Goal: Task Accomplishment & Management: Manage account settings

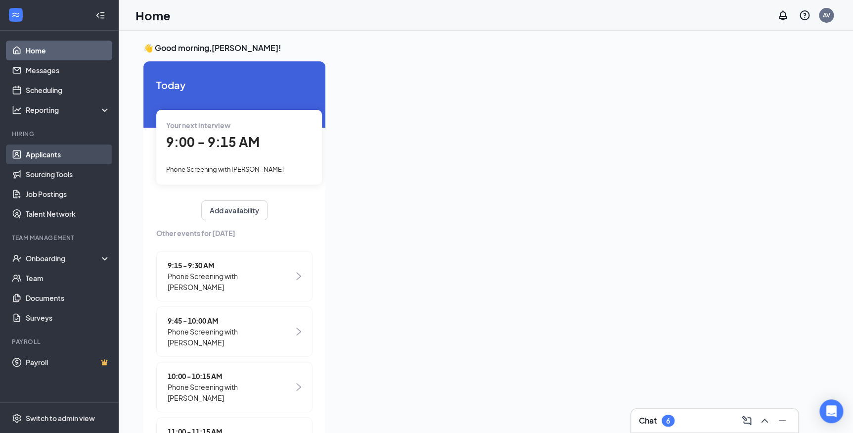
click at [38, 150] on link "Applicants" at bounding box center [68, 154] width 85 height 20
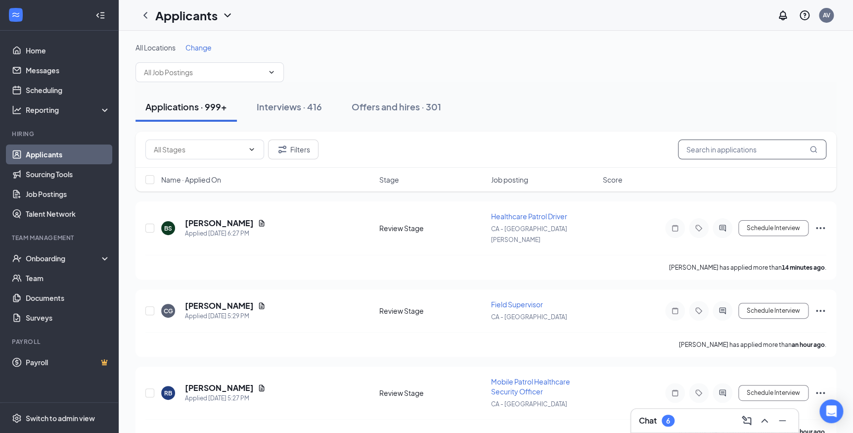
click at [736, 145] on input "text" at bounding box center [752, 149] width 148 height 20
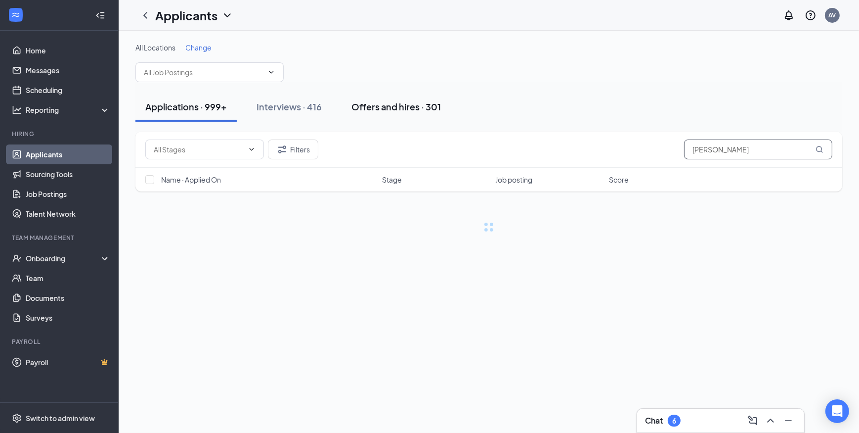
type input "[PERSON_NAME]"
click at [391, 108] on div "Offers and hires · 301" at bounding box center [395, 106] width 89 height 12
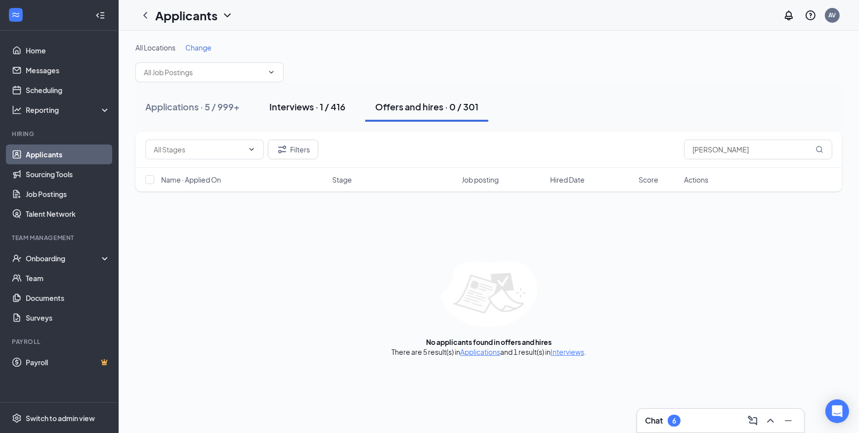
click at [319, 111] on div "Interviews · 1 / 416" at bounding box center [307, 106] width 76 height 12
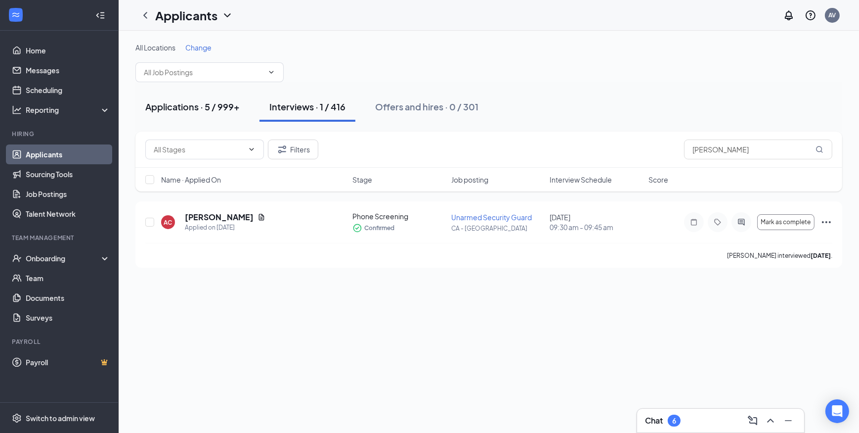
click at [210, 119] on button "Applications · 5 / 999+" at bounding box center [192, 107] width 114 height 30
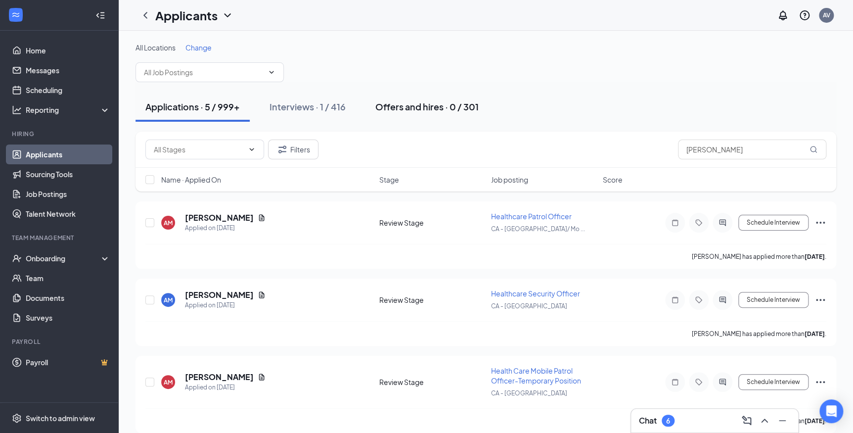
click at [417, 113] on button "Offers and hires · 0 / 301" at bounding box center [426, 107] width 123 height 30
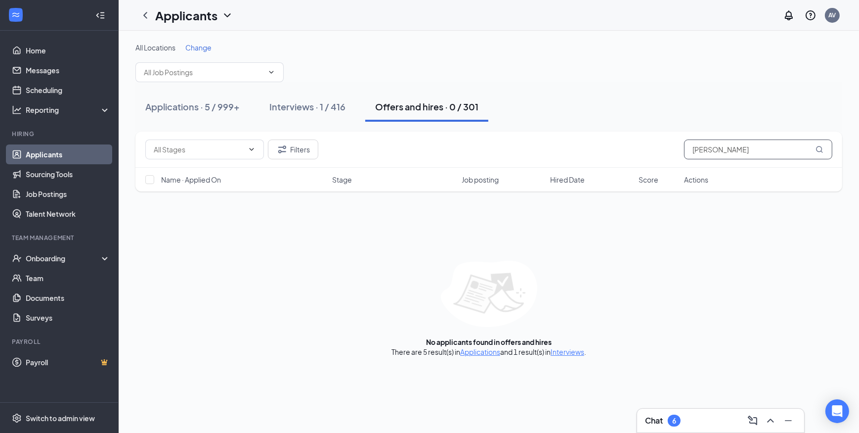
drag, startPoint x: 723, startPoint y: 146, endPoint x: 653, endPoint y: 152, distance: 69.5
click at [653, 152] on div "Filters jand" at bounding box center [488, 149] width 687 height 20
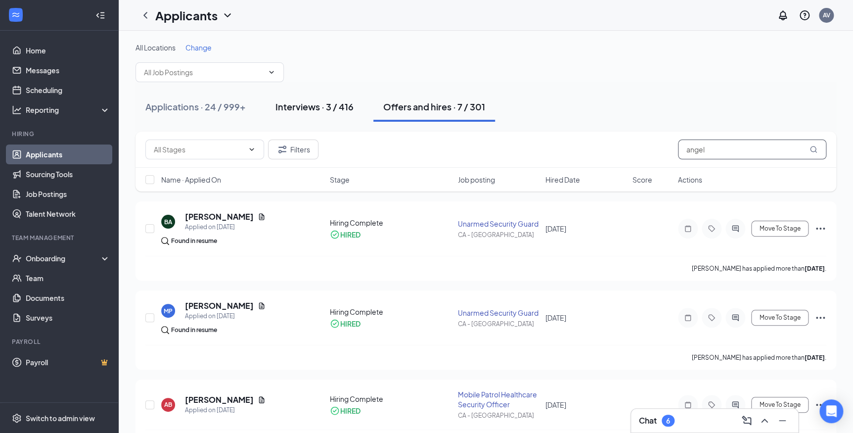
type input "angel"
click at [309, 108] on div "Interviews · 3 / 416" at bounding box center [314, 106] width 78 height 12
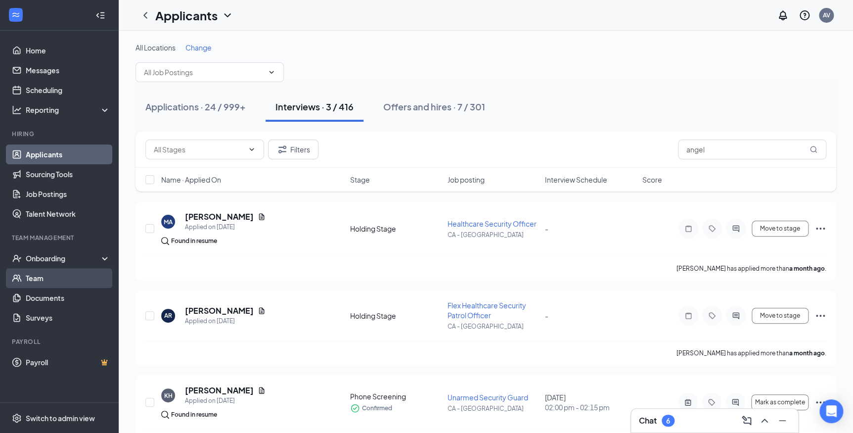
click at [58, 275] on link "Team" at bounding box center [68, 278] width 85 height 20
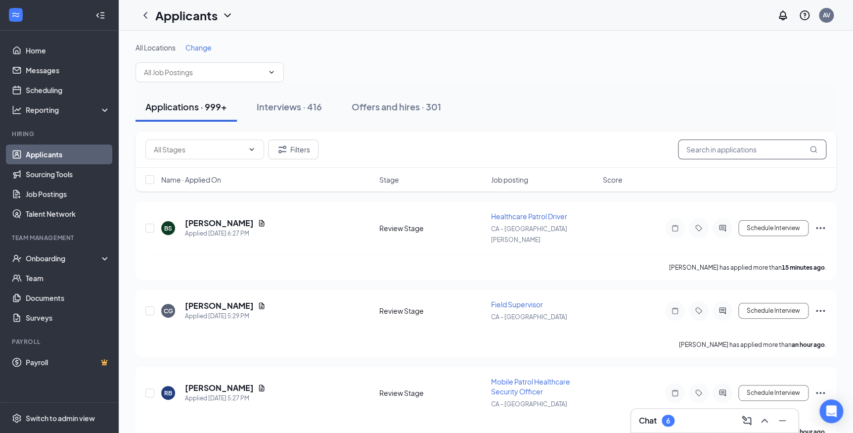
click at [742, 152] on input "text" at bounding box center [752, 149] width 148 height 20
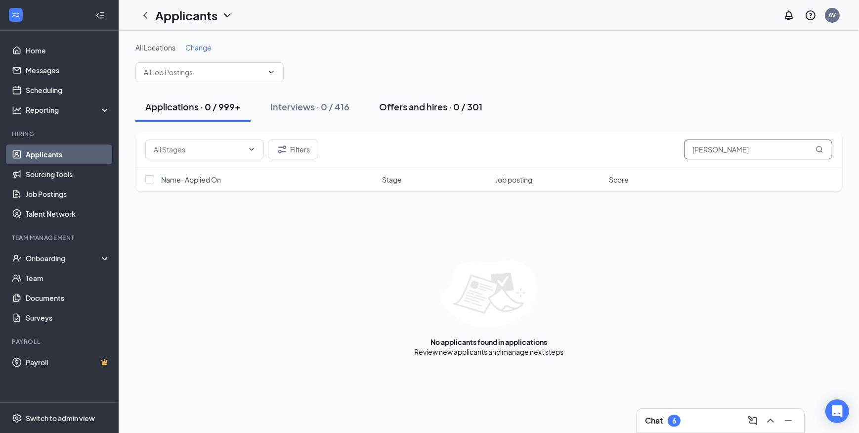
type input "[PERSON_NAME]"
click at [432, 114] on button "Offers and hires · 0 / 301" at bounding box center [430, 107] width 123 height 30
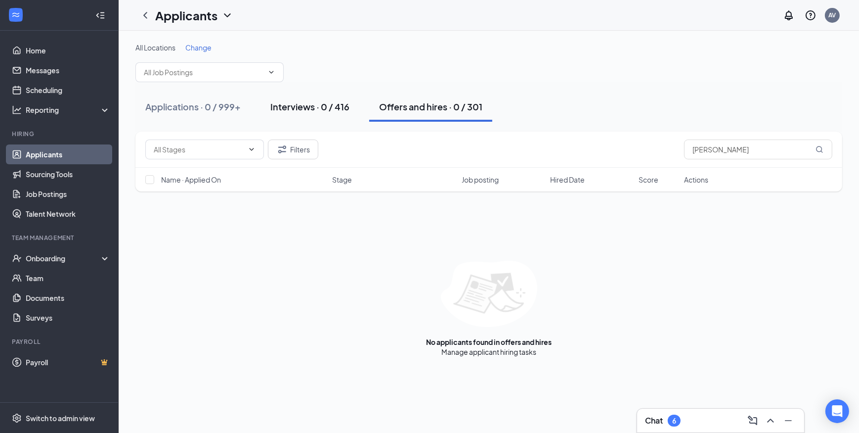
click at [302, 115] on button "Interviews · 0 / 416" at bounding box center [310, 107] width 99 height 30
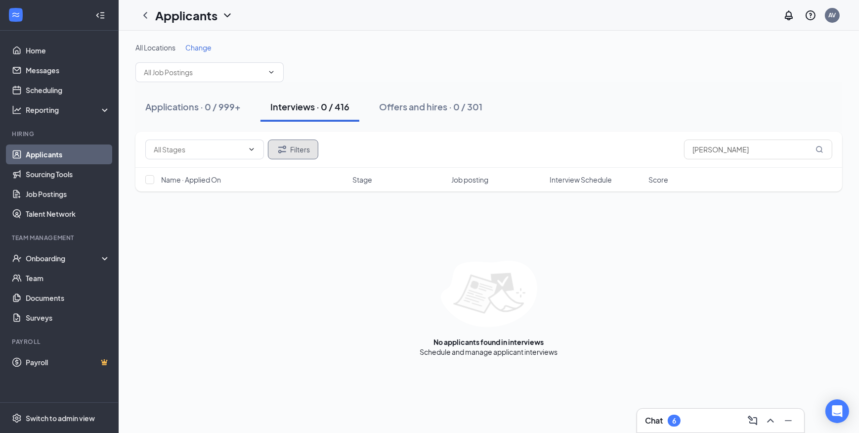
click at [294, 140] on button "Filters" at bounding box center [293, 149] width 50 height 20
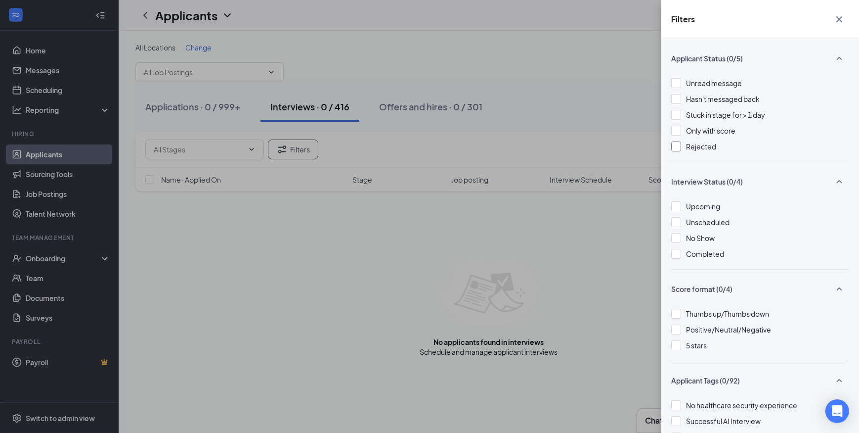
click at [677, 143] on div at bounding box center [676, 146] width 10 height 10
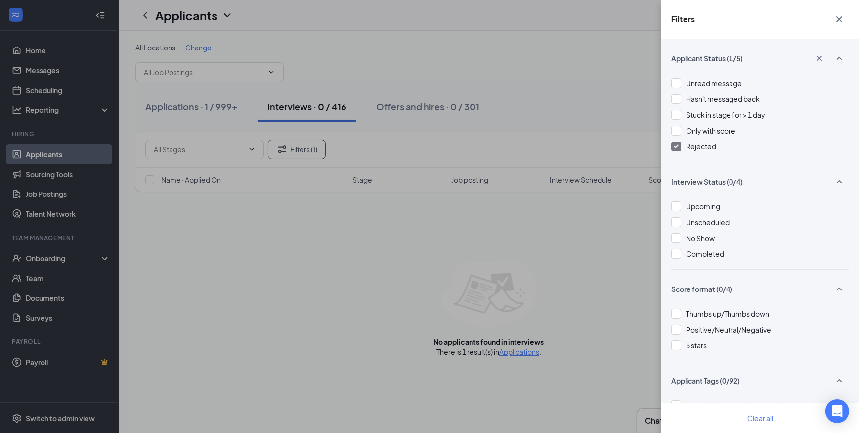
click at [842, 22] on icon "Cross" at bounding box center [839, 19] width 12 height 12
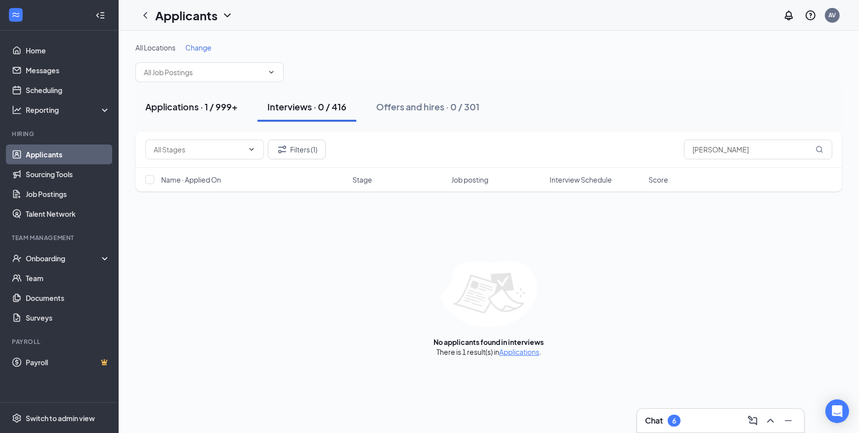
click at [187, 109] on div "Applications · 1 / 999+" at bounding box center [191, 106] width 92 height 12
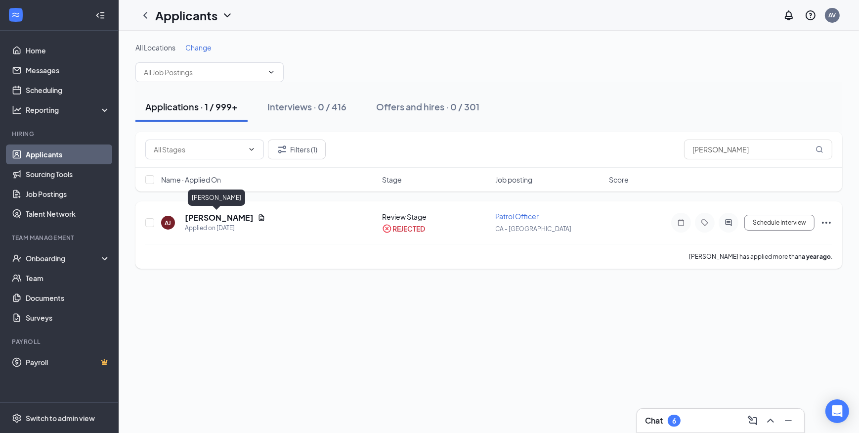
click at [214, 218] on h5 "[PERSON_NAME]" at bounding box center [219, 217] width 69 height 11
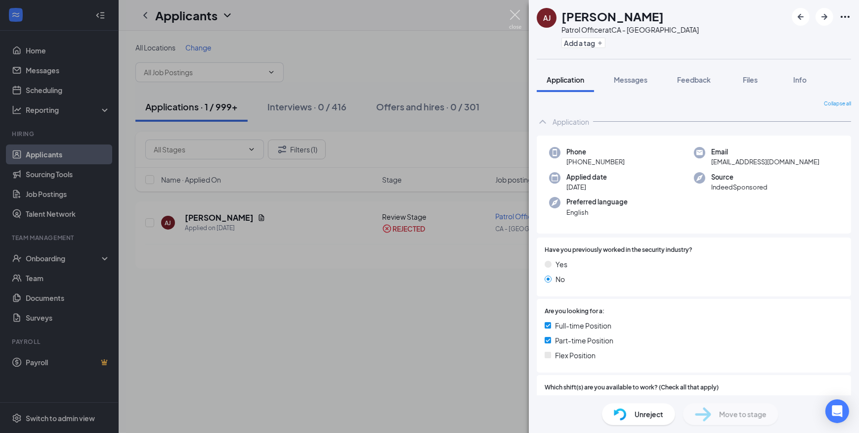
click at [518, 14] on img at bounding box center [515, 19] width 12 height 19
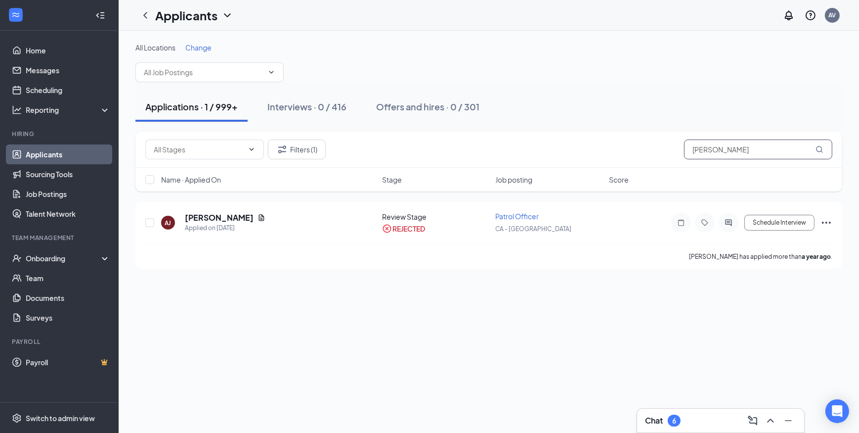
drag, startPoint x: 722, startPoint y: 153, endPoint x: 654, endPoint y: 157, distance: 67.3
click at [654, 157] on div "Filters (1) [PERSON_NAME]" at bounding box center [488, 149] width 687 height 20
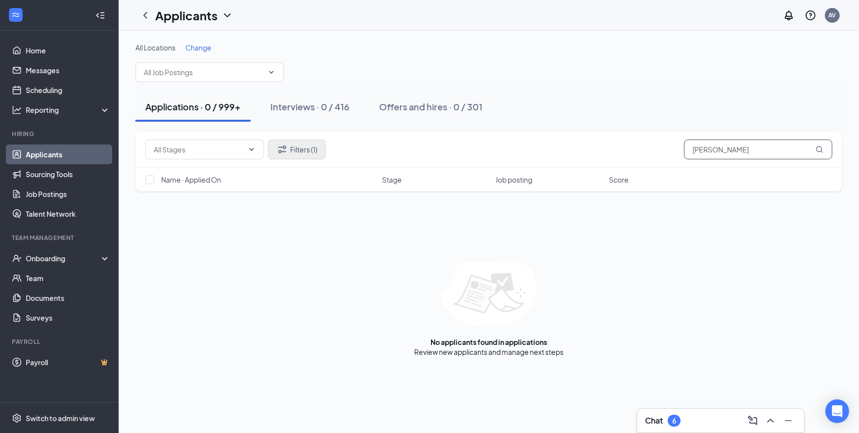
type input "[PERSON_NAME]"
click at [299, 148] on button "Filters (1)" at bounding box center [297, 149] width 58 height 20
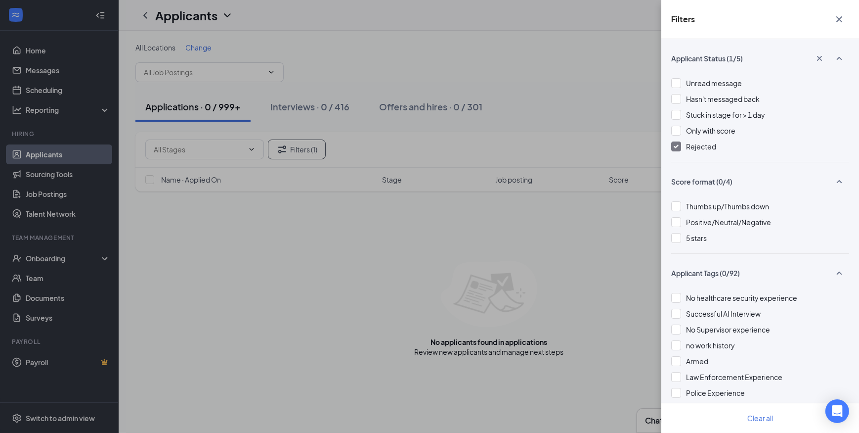
click at [678, 143] on div at bounding box center [676, 146] width 10 height 10
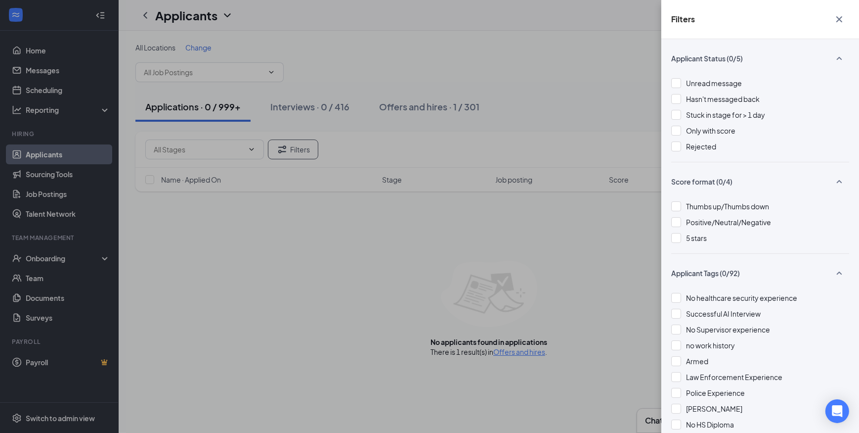
click at [841, 18] on icon "Cross" at bounding box center [839, 19] width 6 height 6
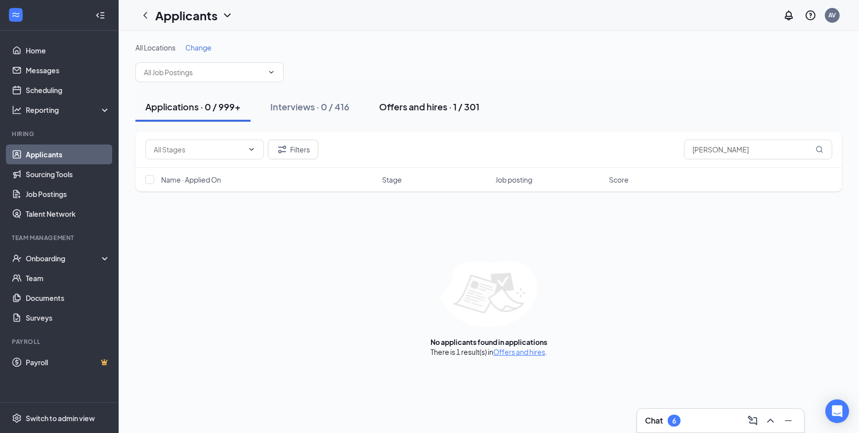
click at [440, 110] on div "Offers and hires · 1 / 301" at bounding box center [429, 106] width 100 height 12
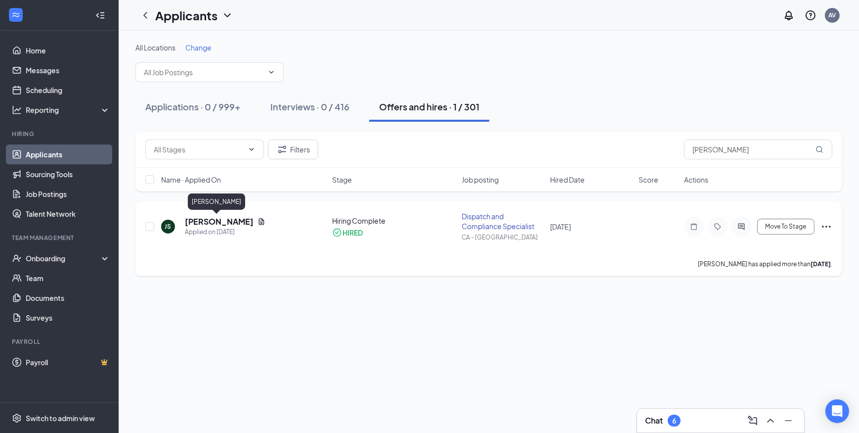
click at [208, 222] on h5 "[PERSON_NAME]" at bounding box center [219, 221] width 69 height 11
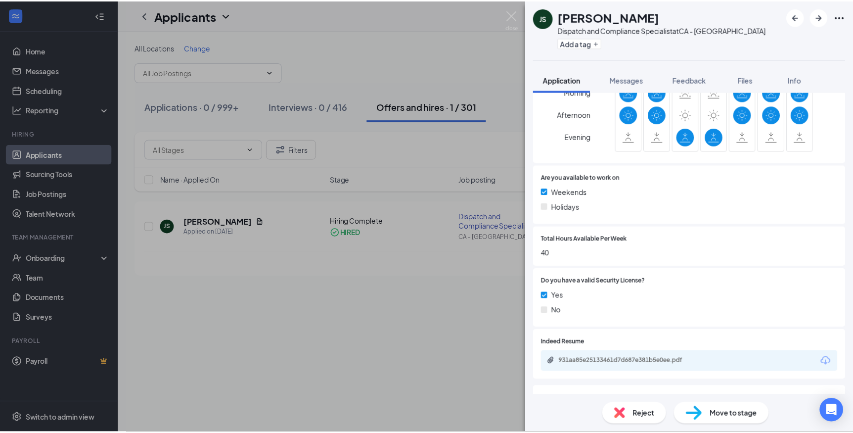
scroll to position [359, 0]
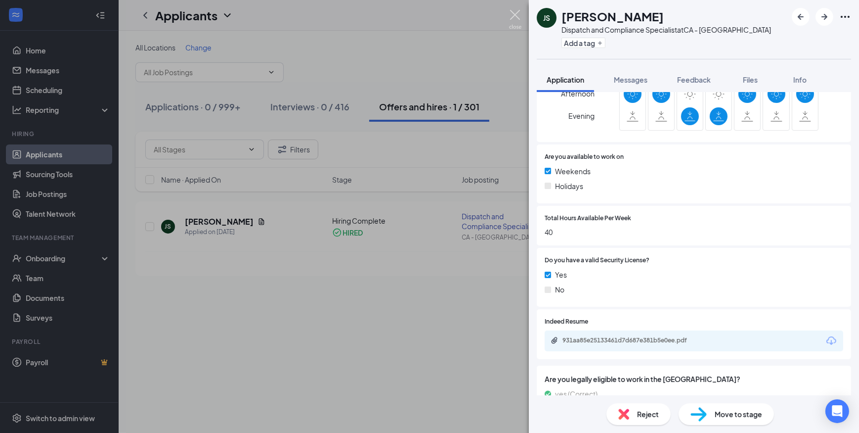
click at [516, 17] on img at bounding box center [515, 19] width 12 height 19
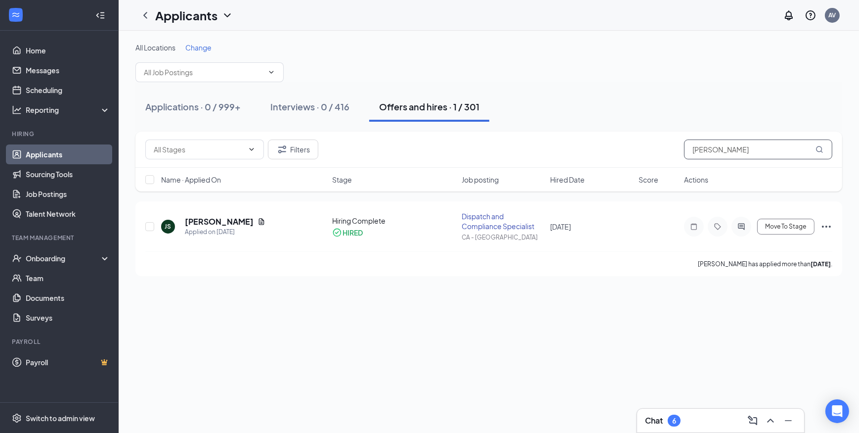
drag, startPoint x: 716, startPoint y: 155, endPoint x: 677, endPoint y: 155, distance: 39.1
click at [677, 155] on div "Filters [PERSON_NAME]" at bounding box center [488, 149] width 687 height 20
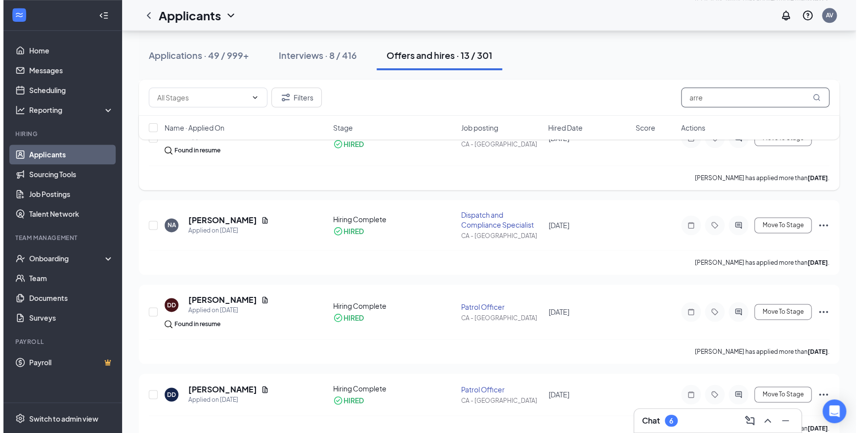
scroll to position [539, 0]
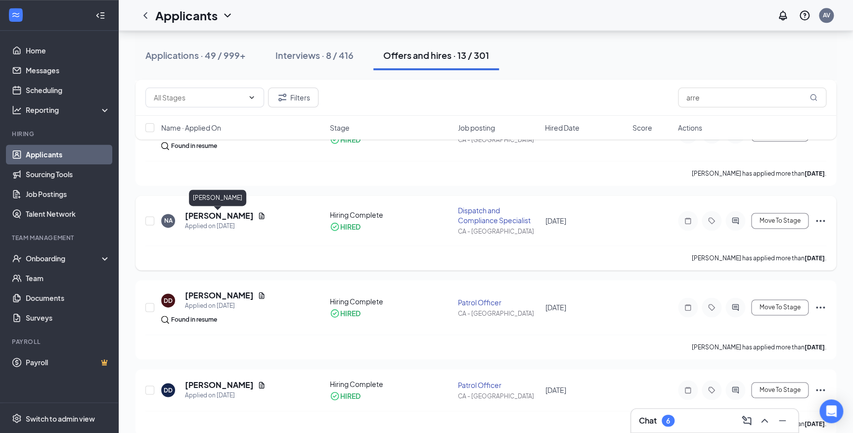
click at [201, 217] on h5 "[PERSON_NAME]" at bounding box center [219, 215] width 69 height 11
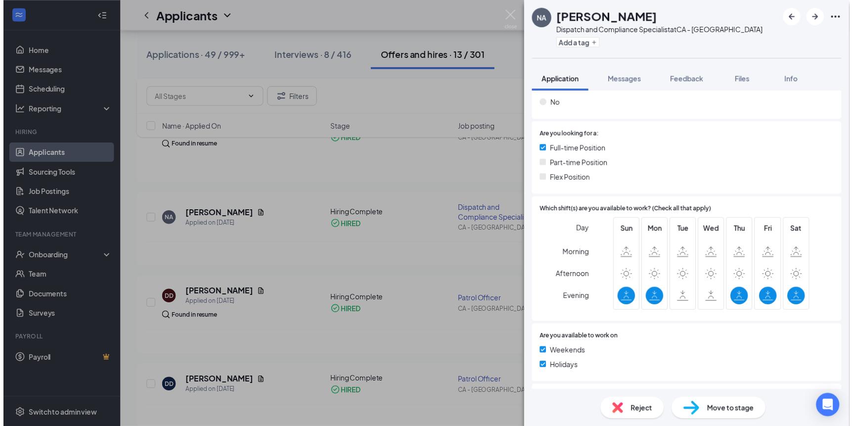
scroll to position [168, 0]
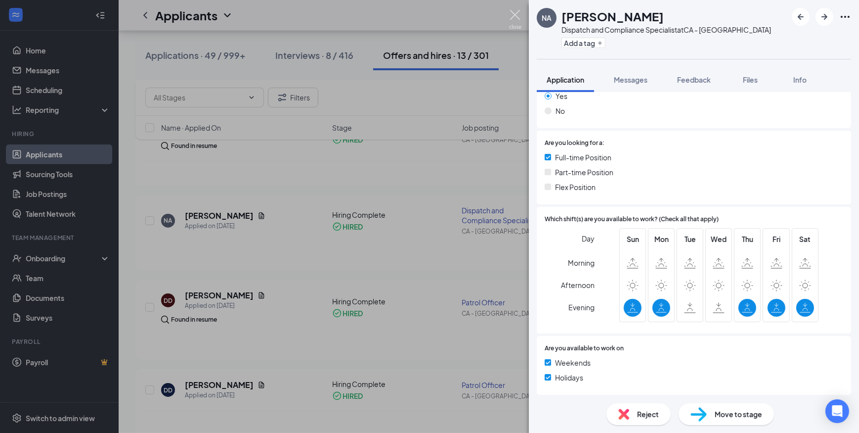
click at [515, 16] on img at bounding box center [515, 19] width 12 height 19
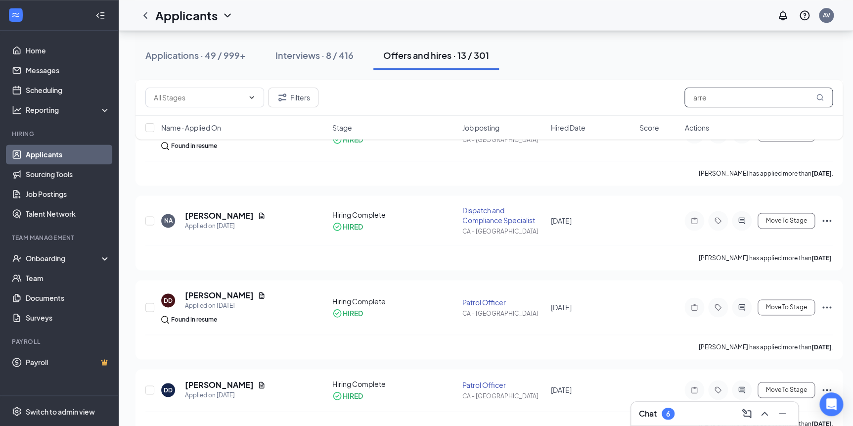
drag, startPoint x: 746, startPoint y: 94, endPoint x: 658, endPoint y: 95, distance: 88.5
click at [658, 95] on div "Filters arre" at bounding box center [488, 97] width 687 height 20
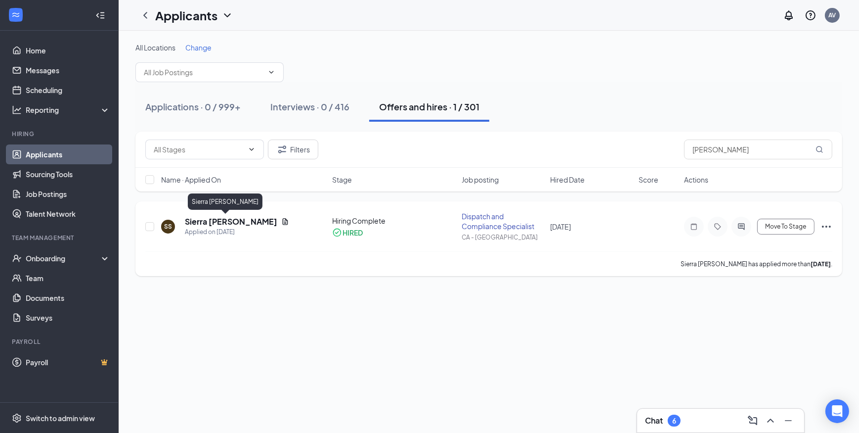
click at [222, 221] on h5 "Sierra [PERSON_NAME]" at bounding box center [231, 221] width 92 height 11
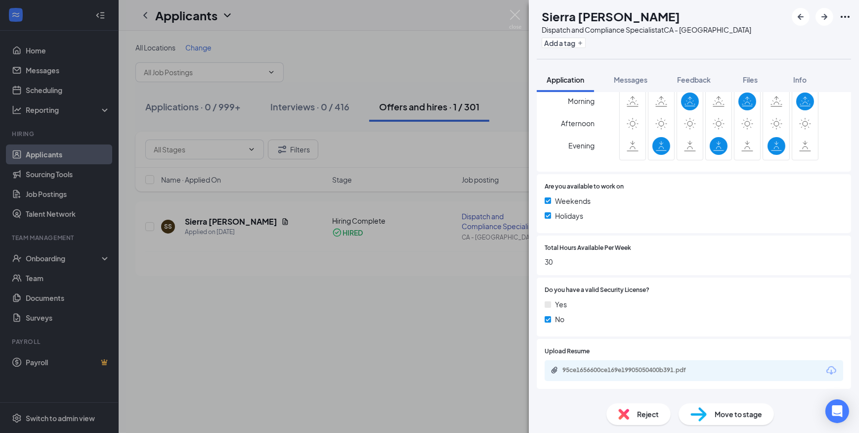
scroll to position [359, 0]
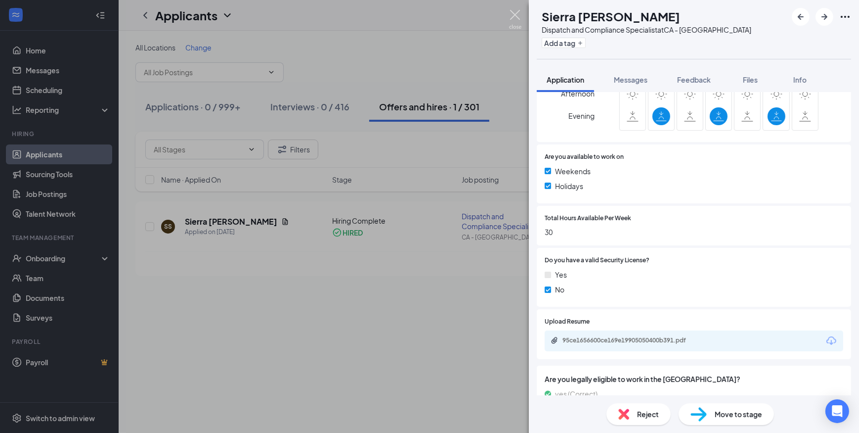
click at [512, 16] on img at bounding box center [515, 19] width 12 height 19
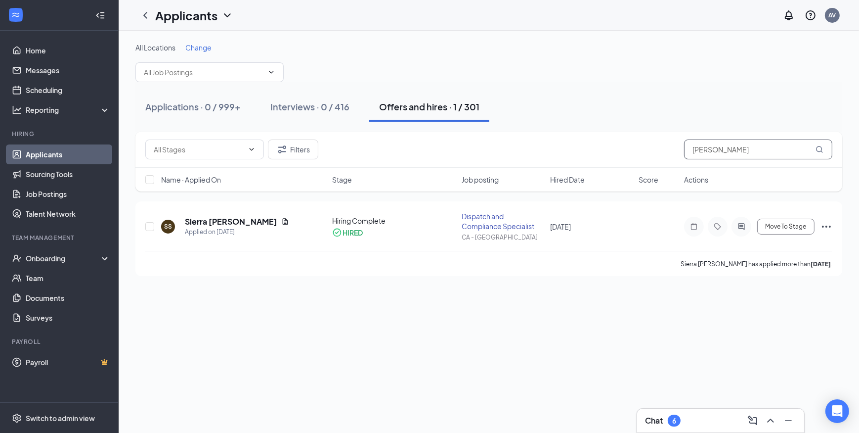
drag, startPoint x: 737, startPoint y: 147, endPoint x: 661, endPoint y: 150, distance: 75.7
click at [661, 150] on div "Filters [PERSON_NAME]" at bounding box center [488, 149] width 687 height 20
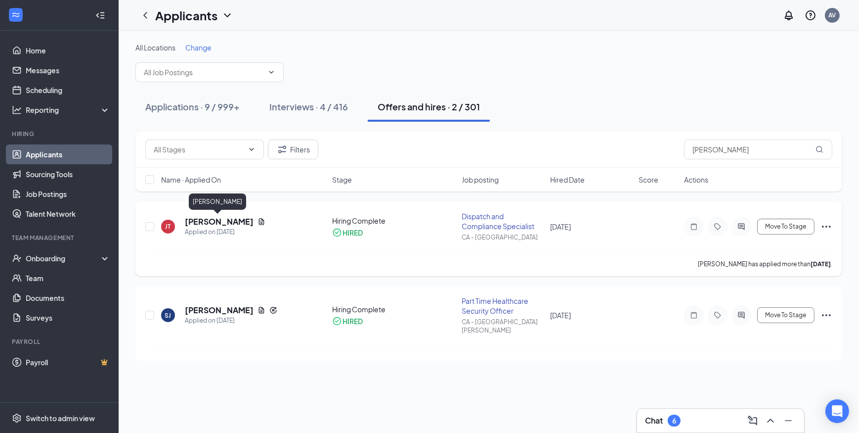
click at [232, 219] on h5 "[PERSON_NAME]" at bounding box center [219, 221] width 69 height 11
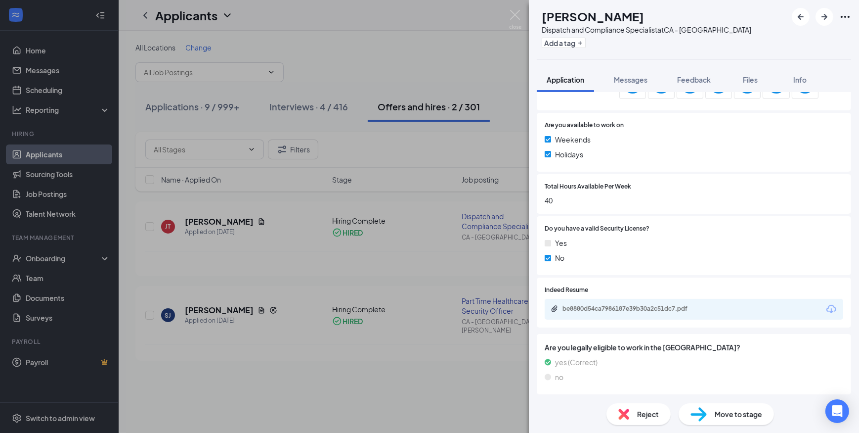
scroll to position [392, 0]
click at [514, 15] on img at bounding box center [515, 19] width 12 height 19
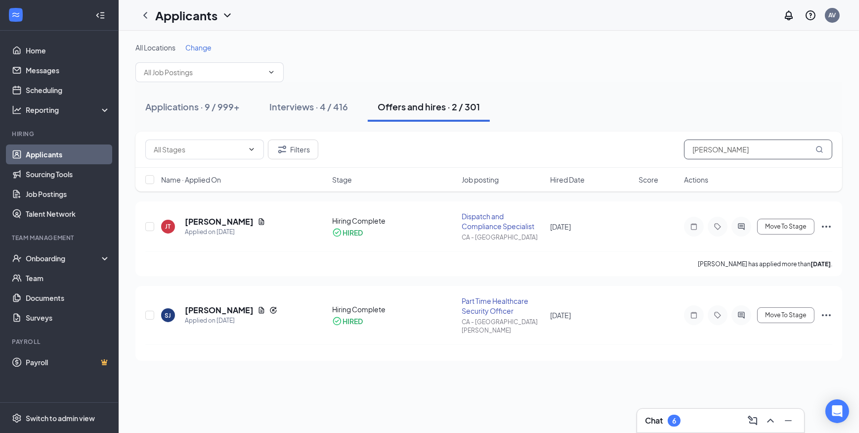
drag, startPoint x: 743, startPoint y: 145, endPoint x: 640, endPoint y: 149, distance: 103.4
click at [640, 149] on div "Filters [PERSON_NAME]" at bounding box center [488, 149] width 687 height 20
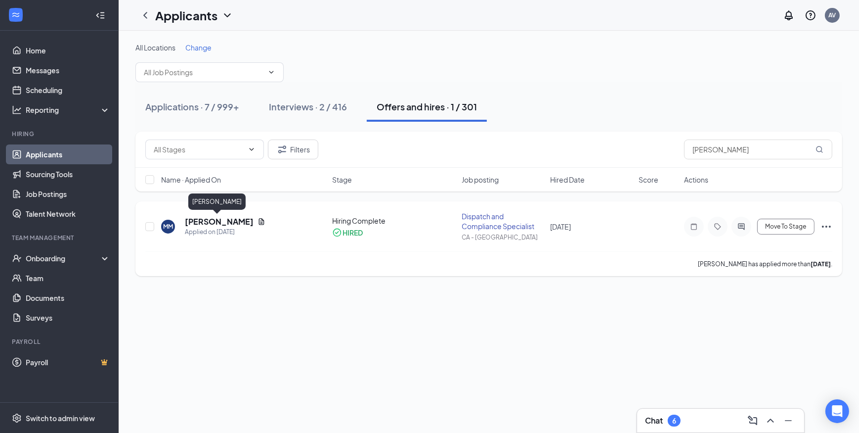
click at [203, 222] on h5 "[PERSON_NAME]" at bounding box center [219, 221] width 69 height 11
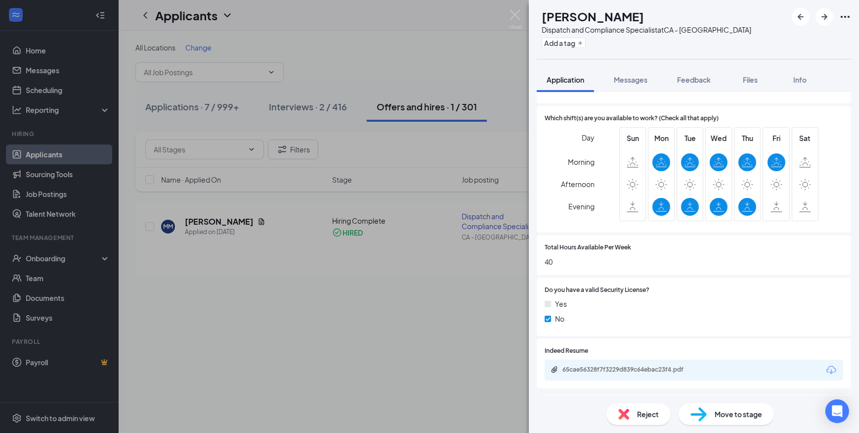
scroll to position [269, 0]
click at [513, 14] on img at bounding box center [515, 19] width 12 height 19
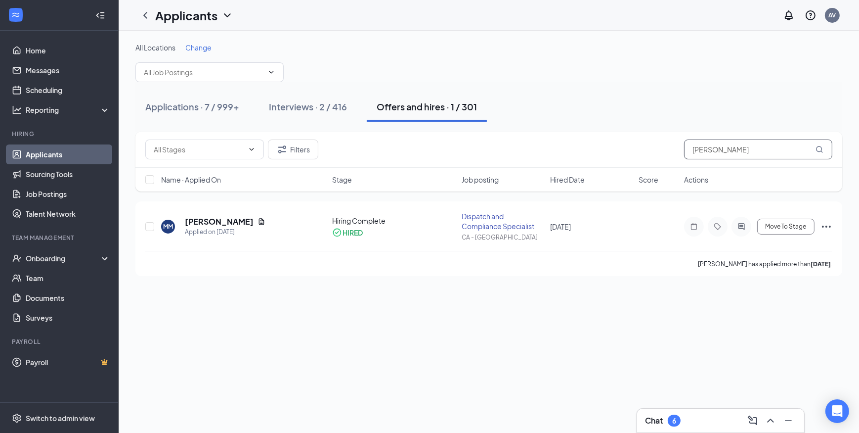
drag, startPoint x: 740, startPoint y: 147, endPoint x: 643, endPoint y: 146, distance: 96.9
click at [643, 146] on div "Filters [PERSON_NAME]" at bounding box center [488, 149] width 687 height 20
click at [206, 221] on h5 "[PERSON_NAME]" at bounding box center [219, 221] width 69 height 11
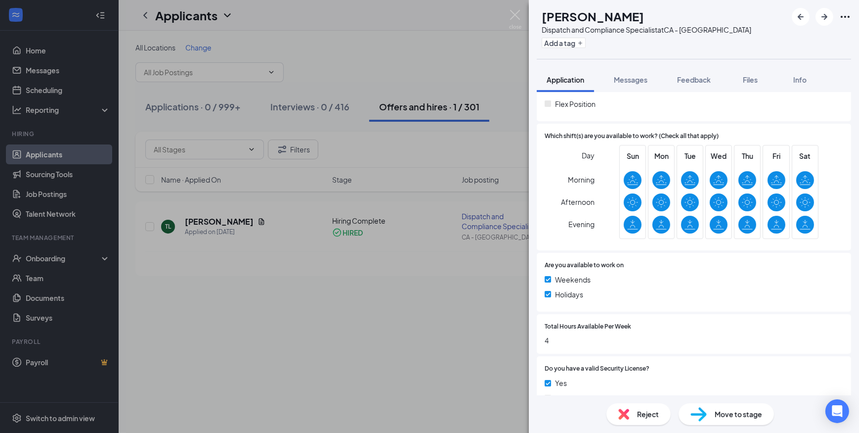
scroll to position [179, 0]
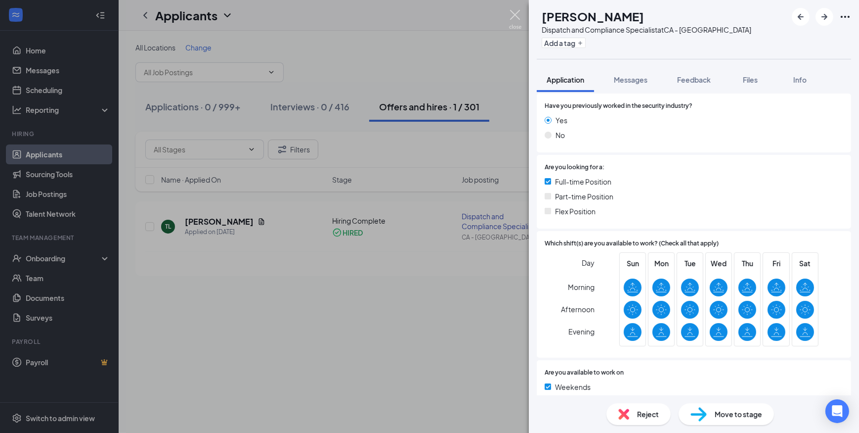
click at [515, 19] on img at bounding box center [515, 19] width 12 height 19
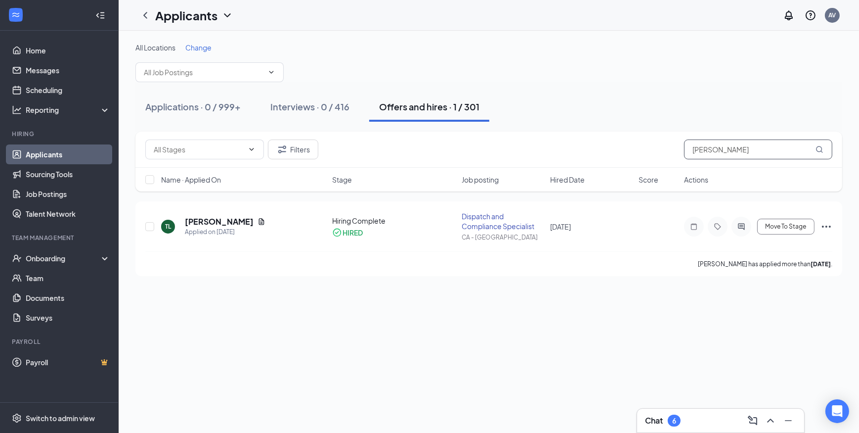
drag, startPoint x: 717, startPoint y: 152, endPoint x: 626, endPoint y: 151, distance: 91.0
click at [626, 151] on div "Filters [PERSON_NAME]" at bounding box center [488, 149] width 687 height 20
type input "[PERSON_NAME]"
click at [238, 218] on h5 "[PERSON_NAME]" at bounding box center [219, 220] width 69 height 11
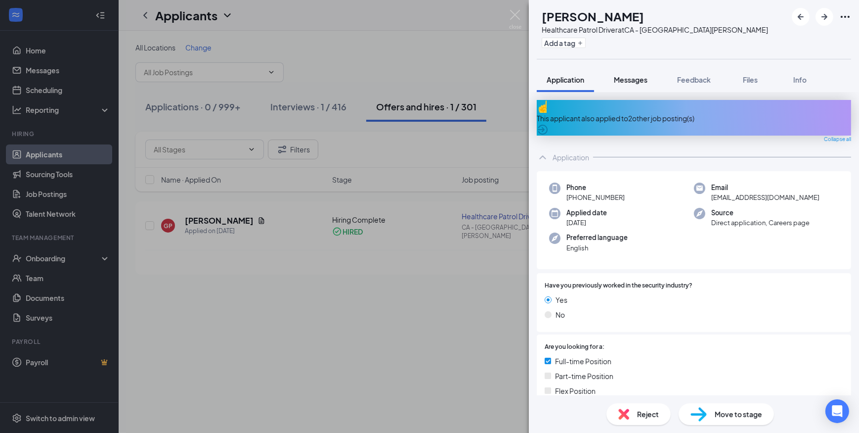
click at [643, 86] on button "Messages" at bounding box center [630, 79] width 53 height 25
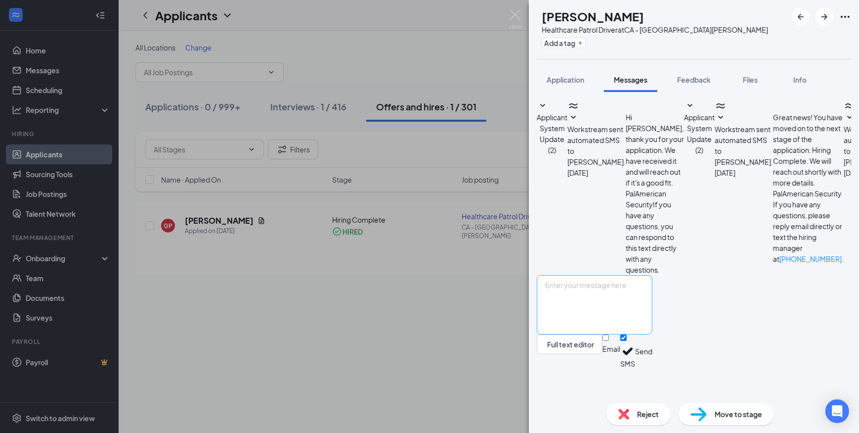
scroll to position [44, 0]
click at [613, 324] on textarea at bounding box center [595, 304] width 116 height 59
type textarea "Hi [PERSON_NAME]! You still have one more health check to complete. Please work…"
click at [609, 341] on input "Email" at bounding box center [606, 337] width 6 height 6
checkbox input "true"
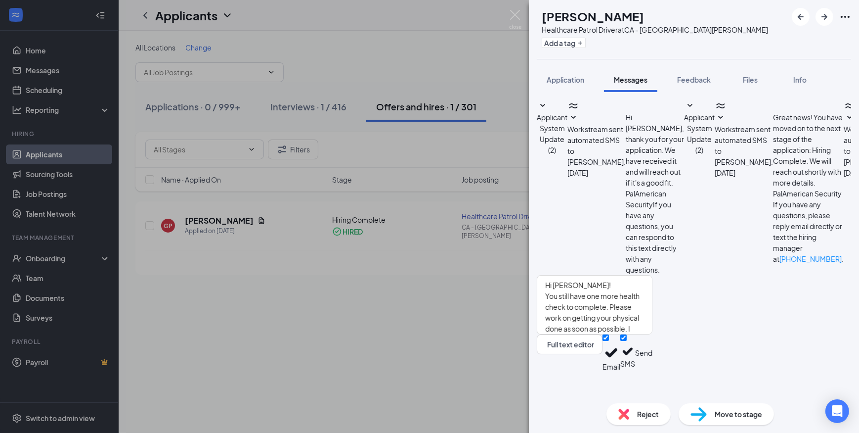
click at [652, 371] on button "Send" at bounding box center [643, 352] width 17 height 37
click at [520, 18] on img at bounding box center [515, 19] width 12 height 19
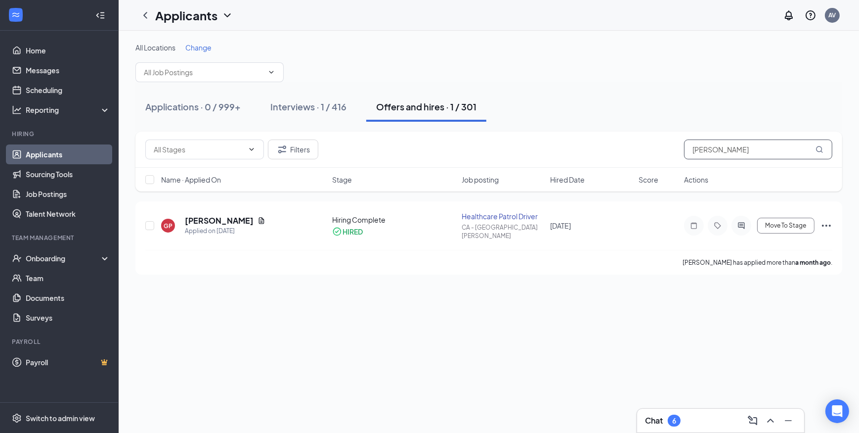
drag, startPoint x: 729, startPoint y: 152, endPoint x: 657, endPoint y: 152, distance: 71.2
click at [657, 151] on div "Filters [PERSON_NAME]" at bounding box center [488, 149] width 687 height 20
type input "[PERSON_NAME]"
click at [226, 227] on div "Applied on [DATE]" at bounding box center [244, 232] width 118 height 10
click at [226, 223] on h5 "Dealanda [PERSON_NAME]" at bounding box center [238, 221] width 106 height 11
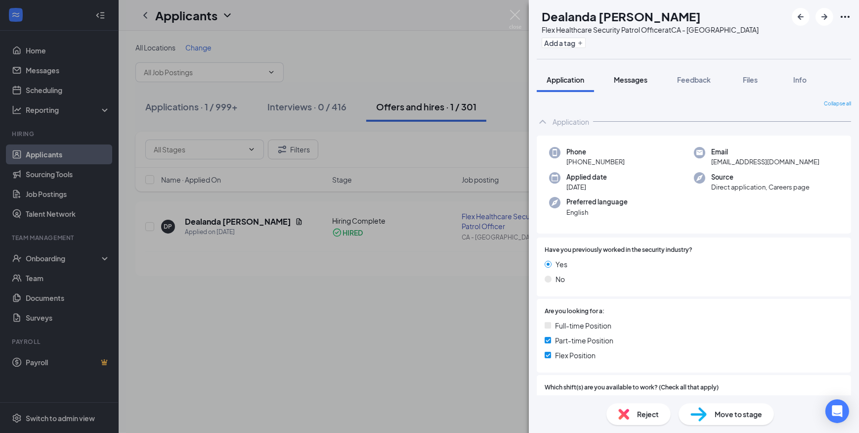
click at [637, 82] on span "Messages" at bounding box center [631, 79] width 34 height 9
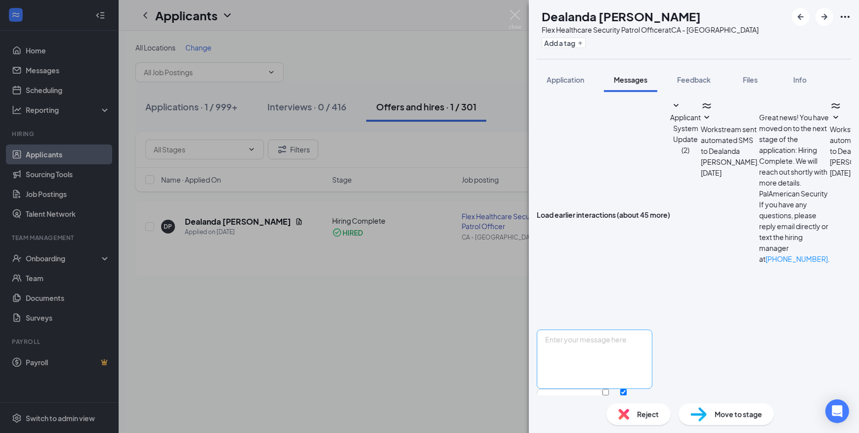
scroll to position [497, 0]
click at [640, 329] on textarea at bounding box center [595, 358] width 116 height 59
type textarea "Hi Dealanda! When you go in for your health check you will need the [MEDICAL_DA…"
drag, startPoint x: 711, startPoint y: 381, endPoint x: 715, endPoint y: 378, distance: 5.6
click at [609, 389] on input "Email" at bounding box center [606, 392] width 6 height 6
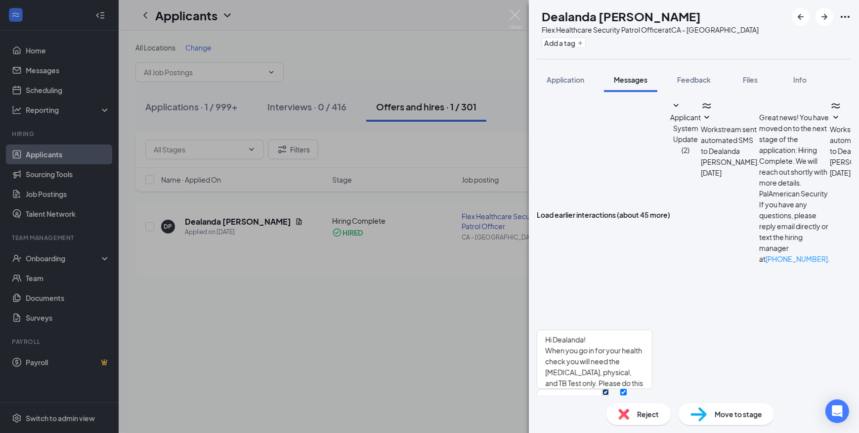
checkbox input "true"
click at [652, 389] on button "Send" at bounding box center [643, 407] width 17 height 37
click at [515, 10] on img at bounding box center [515, 19] width 12 height 19
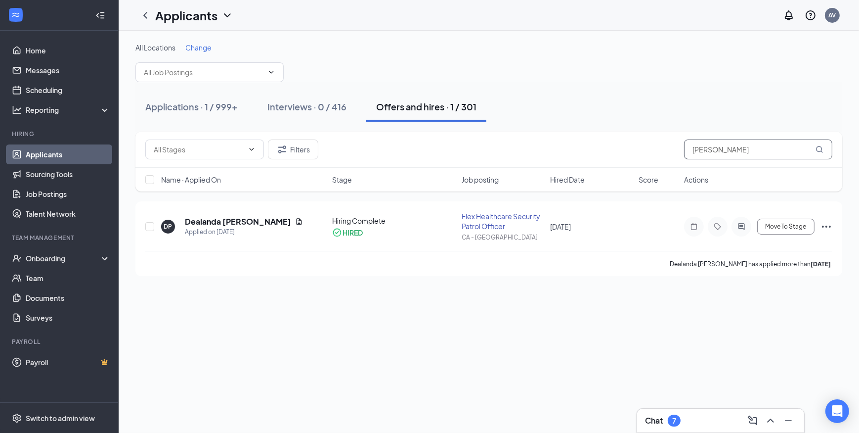
drag, startPoint x: 651, startPoint y: 147, endPoint x: 639, endPoint y: 150, distance: 11.6
click at [639, 149] on div "Filters [PERSON_NAME]" at bounding box center [488, 149] width 687 height 20
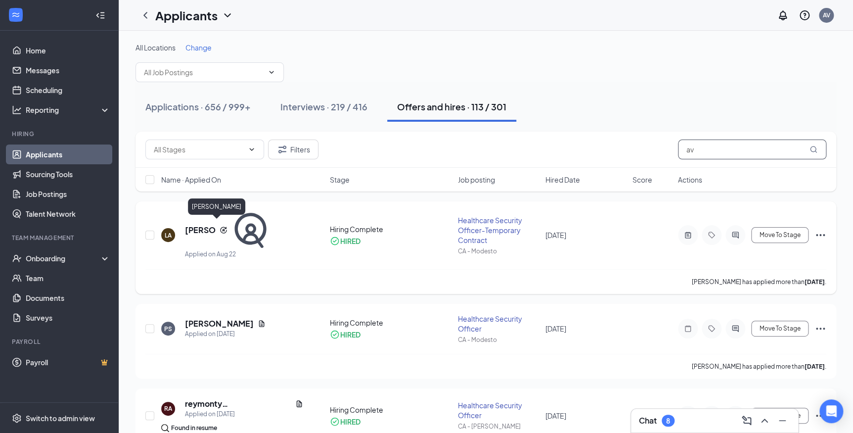
type input "av"
click at [216, 224] on h5 "[PERSON_NAME]" at bounding box center [200, 229] width 31 height 11
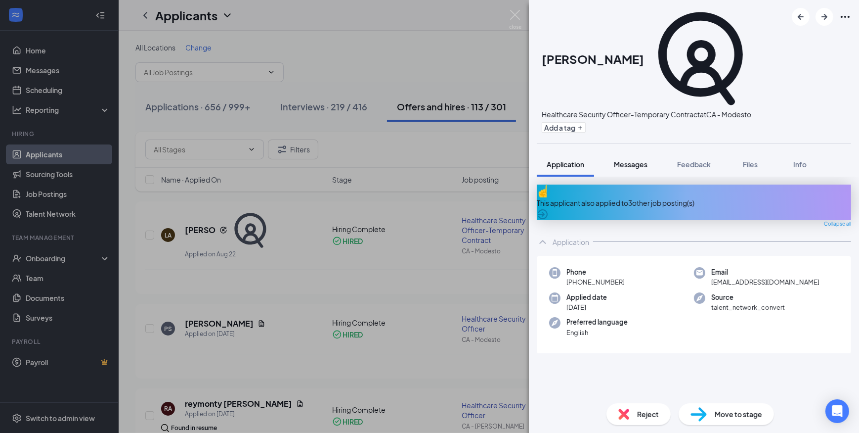
click at [630, 160] on span "Messages" at bounding box center [631, 164] width 34 height 9
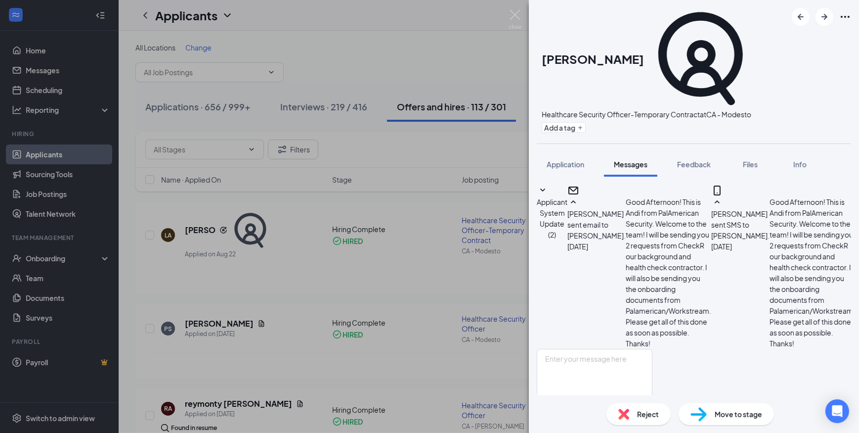
scroll to position [250, 0]
click at [652, 348] on textarea at bounding box center [595, 377] width 116 height 59
type textarea "Hi [PERSON_NAME]! Don't forget to do your background check from CheckR. Thanks …"
click at [609, 408] on input "Email" at bounding box center [606, 411] width 6 height 6
checkbox input "true"
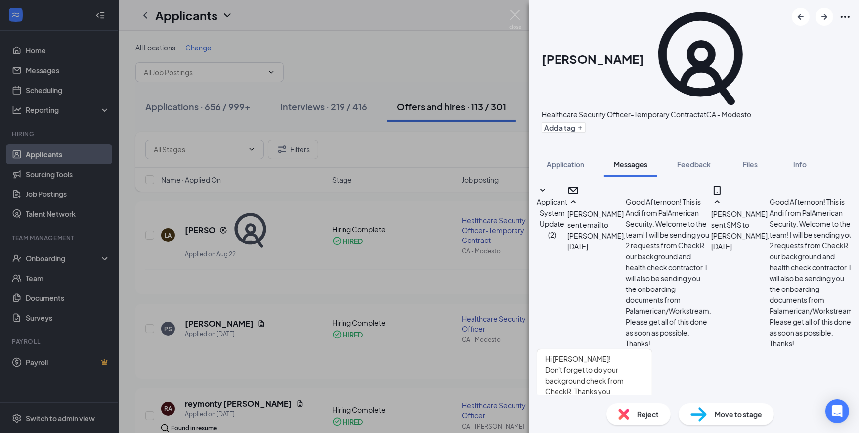
click at [652, 408] on button "Send" at bounding box center [643, 426] width 17 height 37
click at [514, 10] on img at bounding box center [515, 19] width 12 height 19
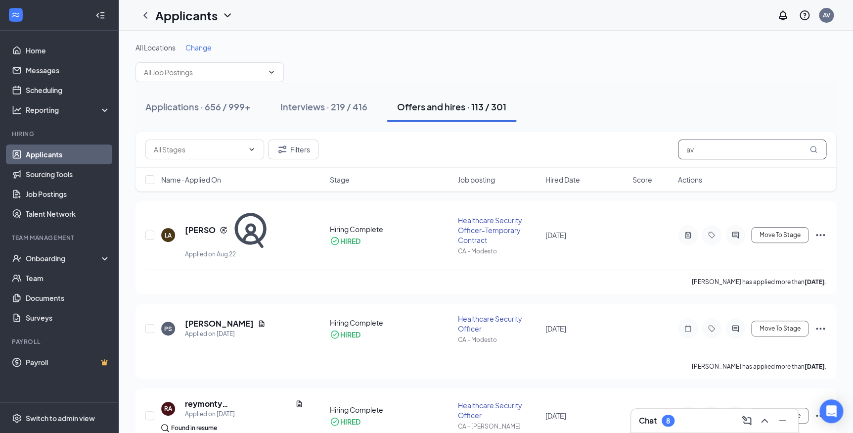
drag, startPoint x: 714, startPoint y: 152, endPoint x: 651, endPoint y: 153, distance: 63.3
click at [651, 152] on div "Filters av" at bounding box center [485, 149] width 681 height 20
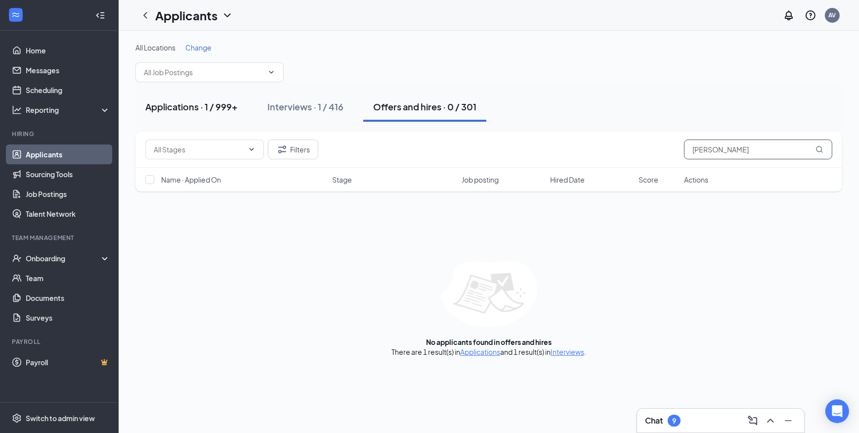
type input "[PERSON_NAME]"
click at [179, 107] on div "Applications · 1 / 999+" at bounding box center [191, 106] width 92 height 12
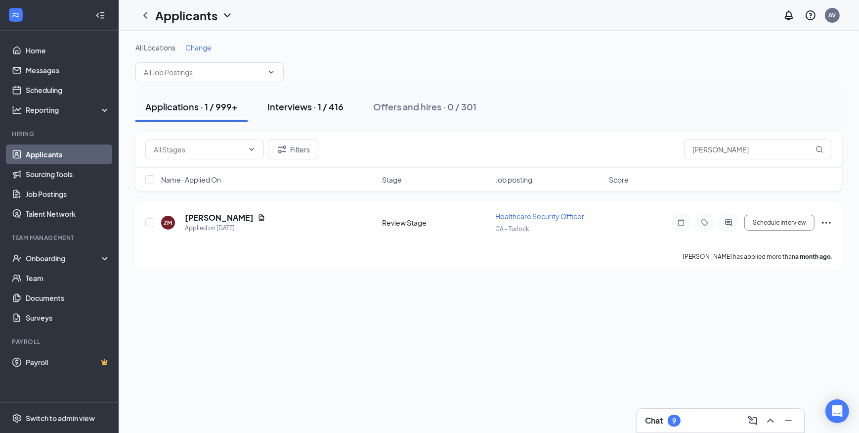
click at [296, 110] on div "Interviews · 1 / 416" at bounding box center [305, 106] width 76 height 12
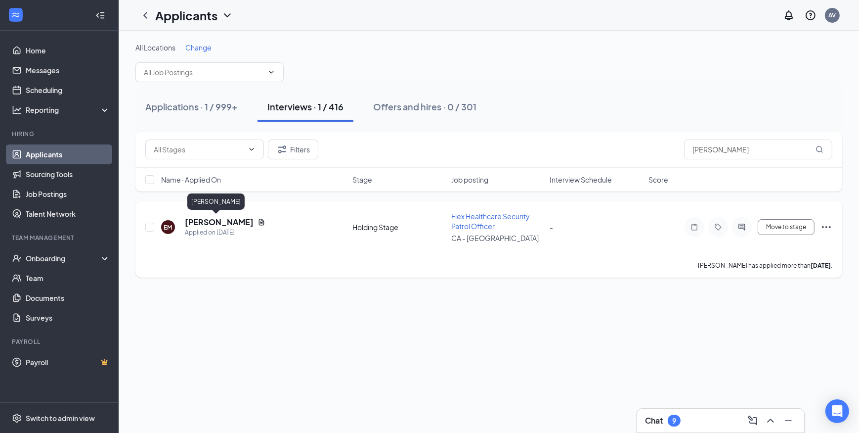
click at [210, 224] on h5 "[PERSON_NAME]" at bounding box center [219, 222] width 69 height 11
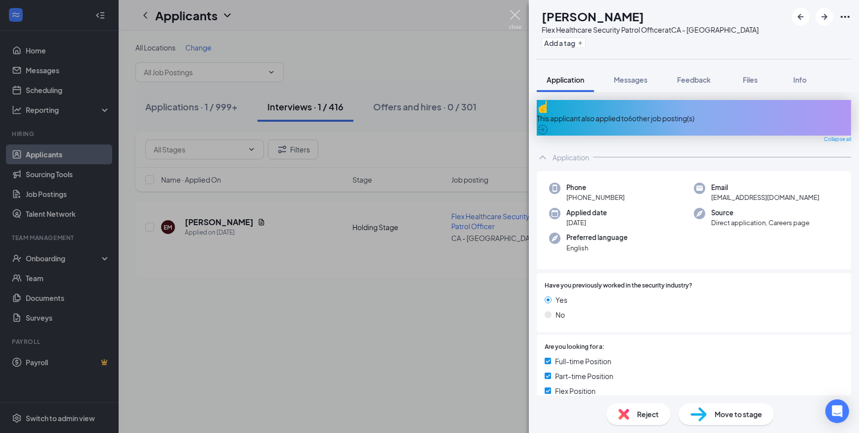
click at [517, 11] on img at bounding box center [515, 19] width 12 height 19
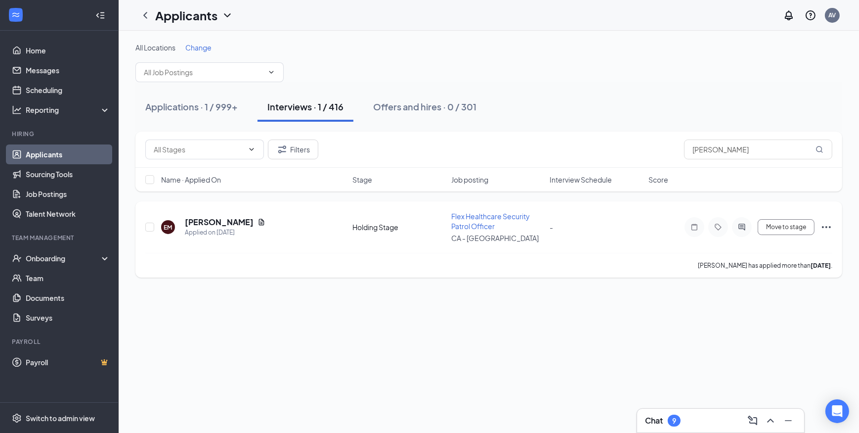
click at [828, 226] on icon "Ellipses" at bounding box center [827, 227] width 12 height 12
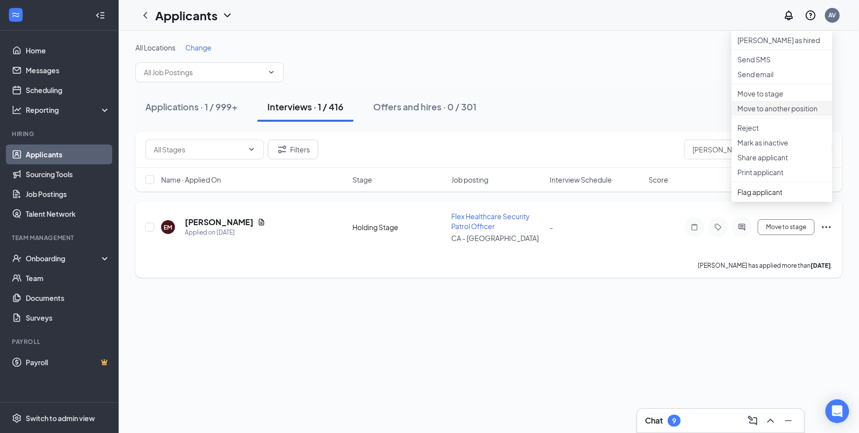
click at [794, 113] on p "Move to another position" at bounding box center [782, 108] width 89 height 10
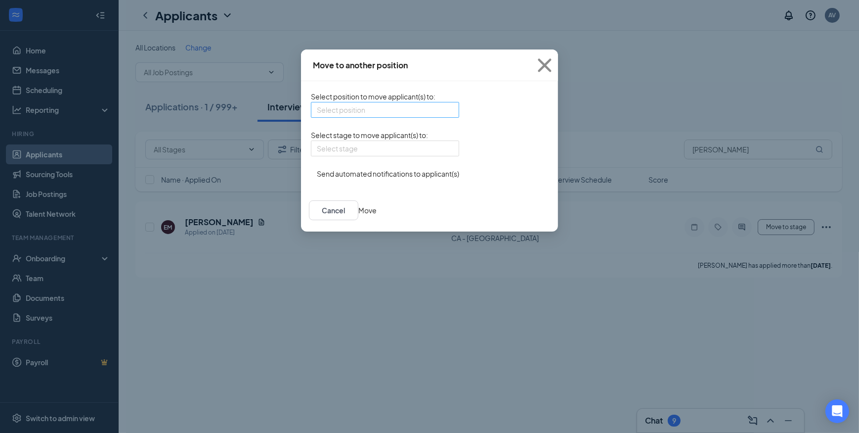
click at [368, 116] on input "search" at bounding box center [382, 109] width 130 height 15
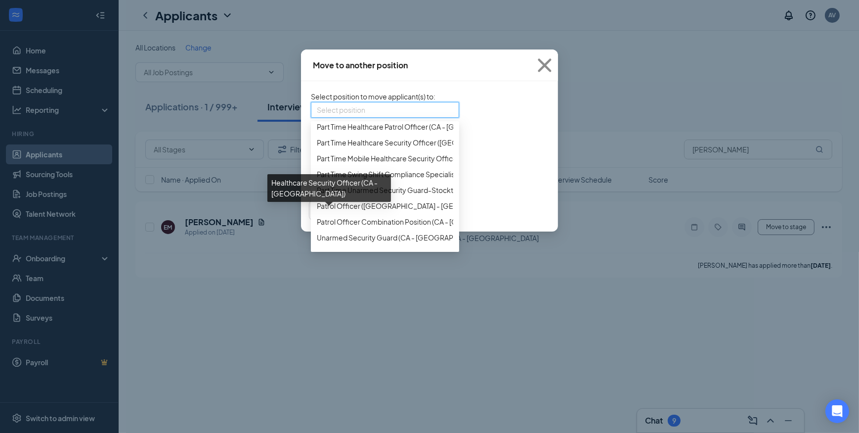
scroll to position [809, 0]
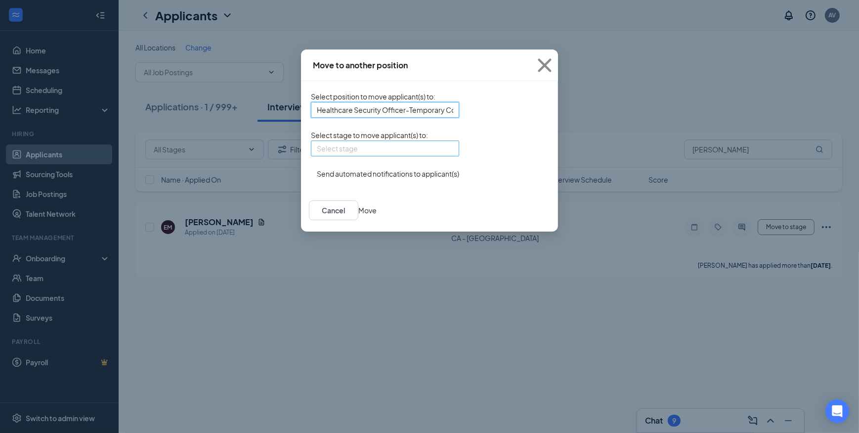
click at [384, 156] on input "search" at bounding box center [382, 148] width 130 height 15
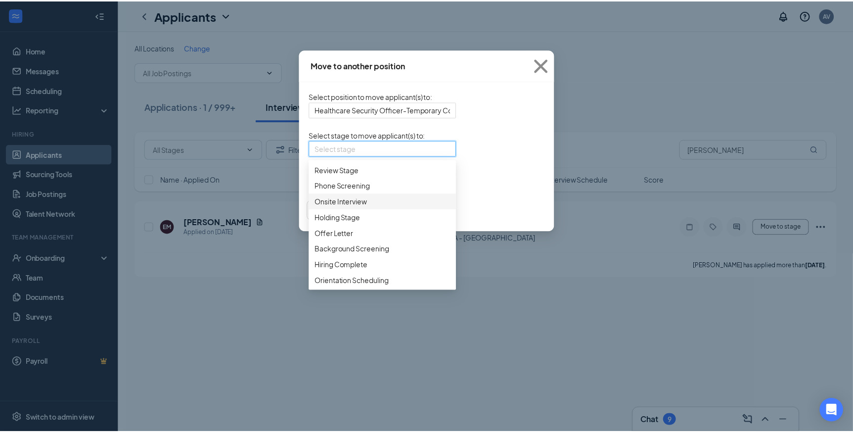
scroll to position [78, 0]
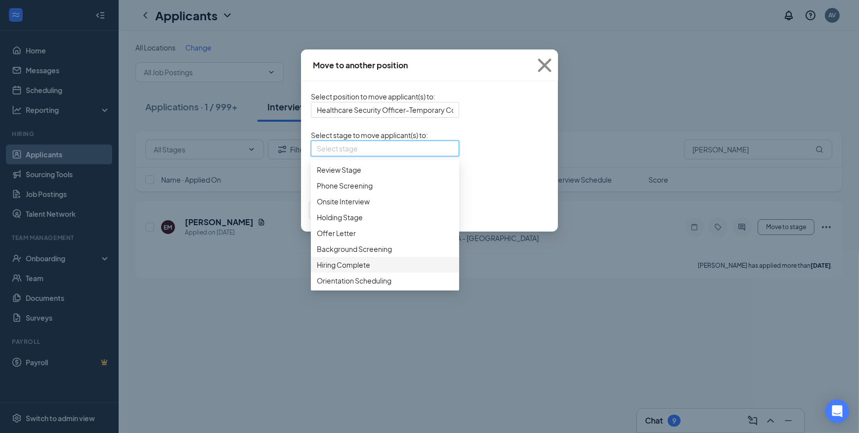
click at [317, 267] on span "Hiring Complete" at bounding box center [343, 264] width 53 height 11
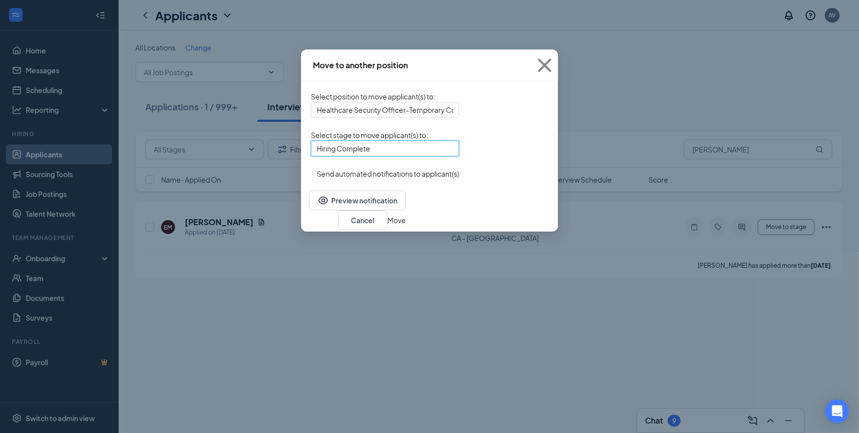
click at [406, 225] on button "Move" at bounding box center [397, 220] width 18 height 11
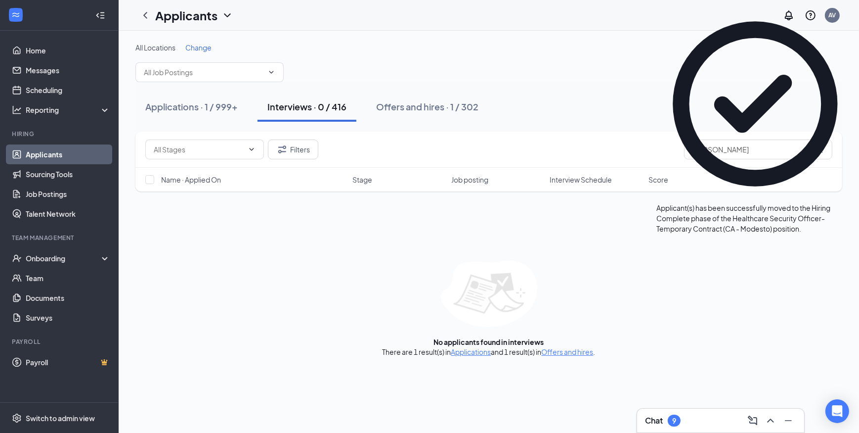
click at [854, 203] on icon "Cross" at bounding box center [854, 203] width 0 height 0
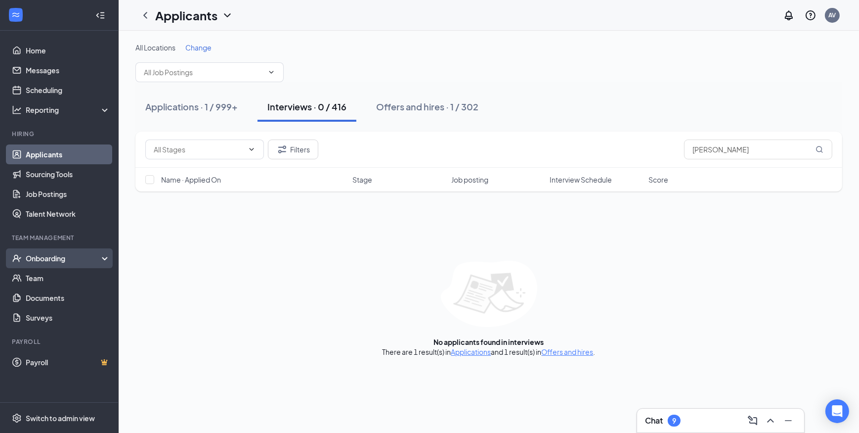
click at [37, 260] on div "Onboarding" at bounding box center [64, 258] width 76 height 10
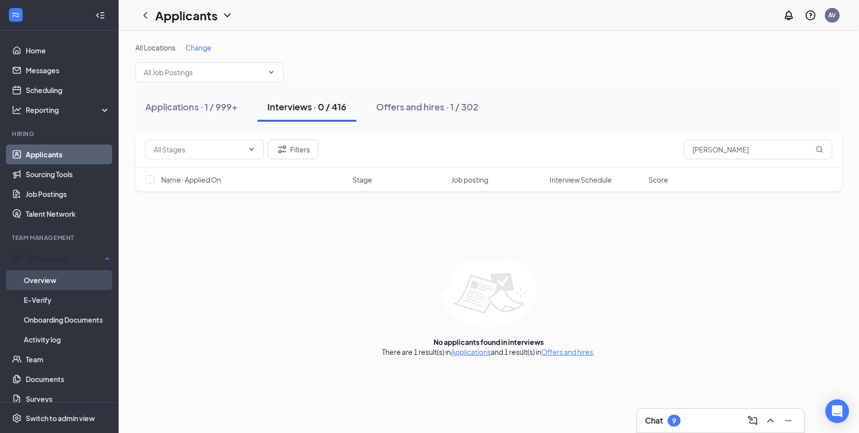
click at [36, 277] on link "Overview" at bounding box center [67, 280] width 87 height 20
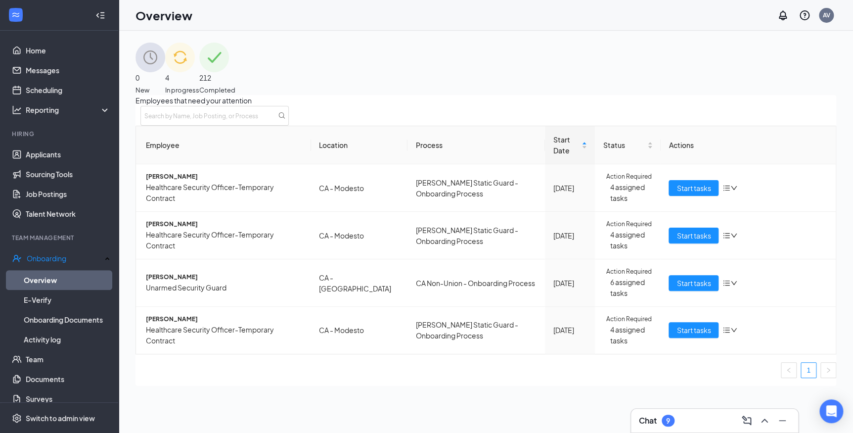
click at [165, 79] on span "0" at bounding box center [150, 77] width 30 height 11
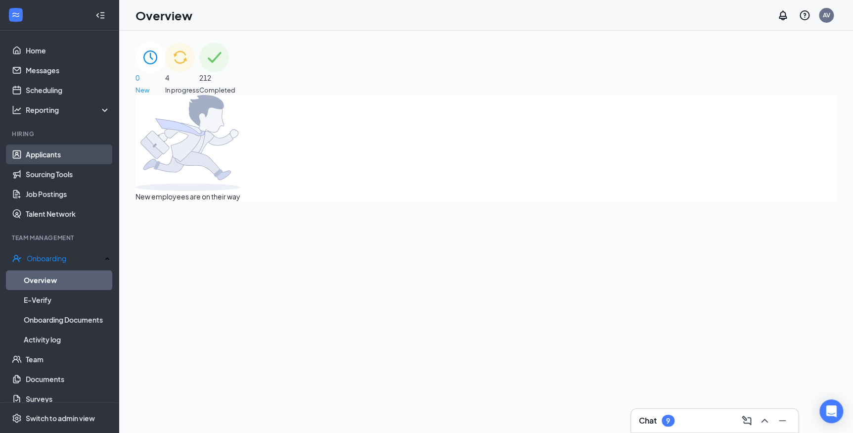
click at [43, 157] on link "Applicants" at bounding box center [68, 154] width 85 height 20
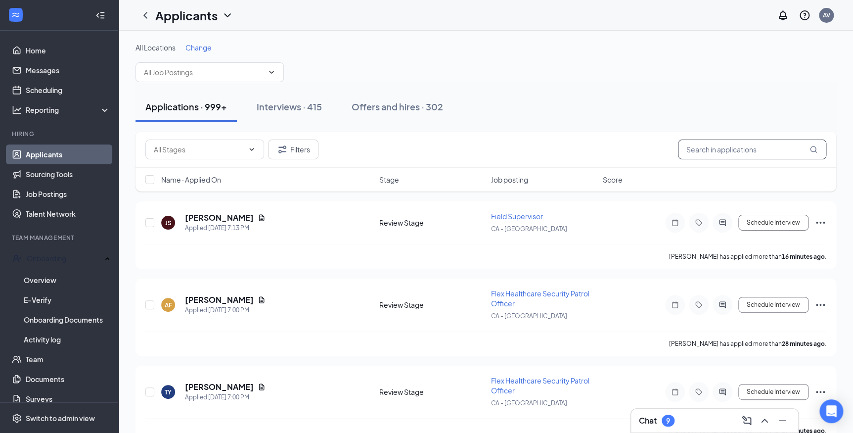
click at [716, 151] on input "text" at bounding box center [752, 149] width 148 height 20
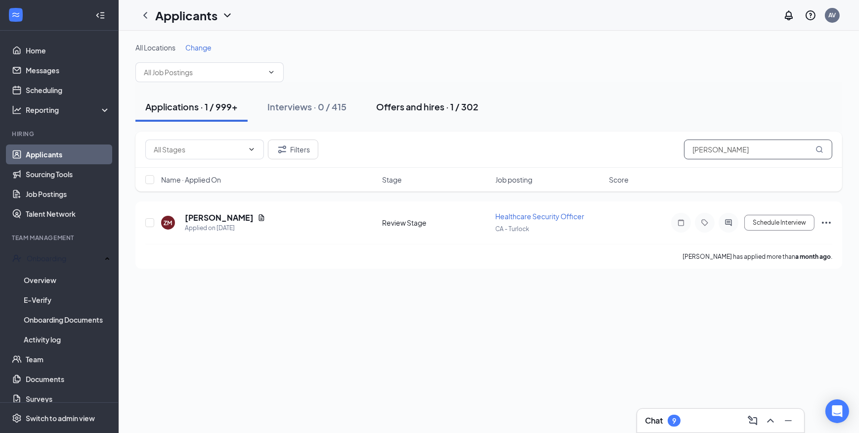
type input "[PERSON_NAME]"
click at [392, 108] on div "Offers and hires · 1 / 302" at bounding box center [427, 106] width 102 height 12
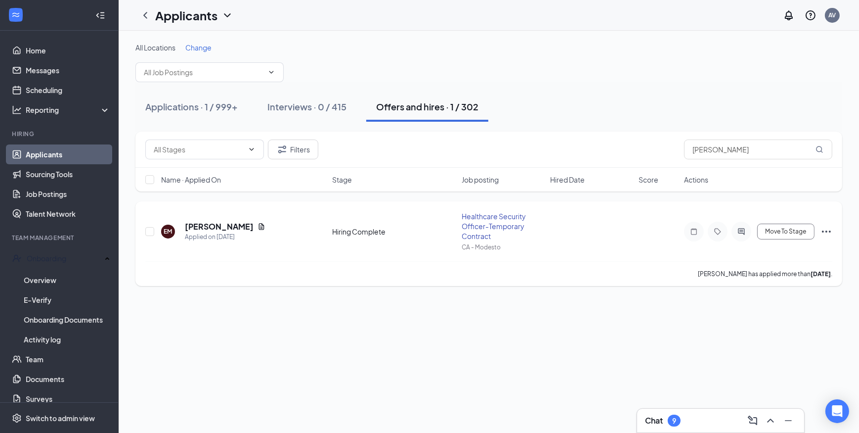
click at [825, 229] on icon "Ellipses" at bounding box center [827, 231] width 12 height 12
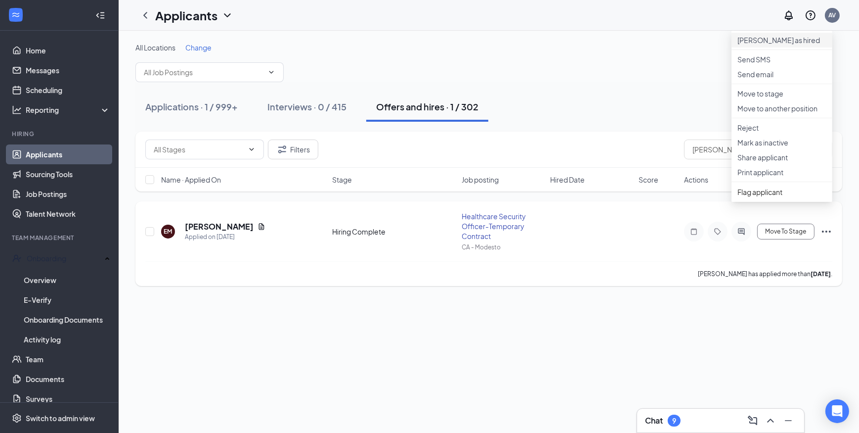
click at [771, 44] on p "[PERSON_NAME] as hired" at bounding box center [782, 40] width 89 height 10
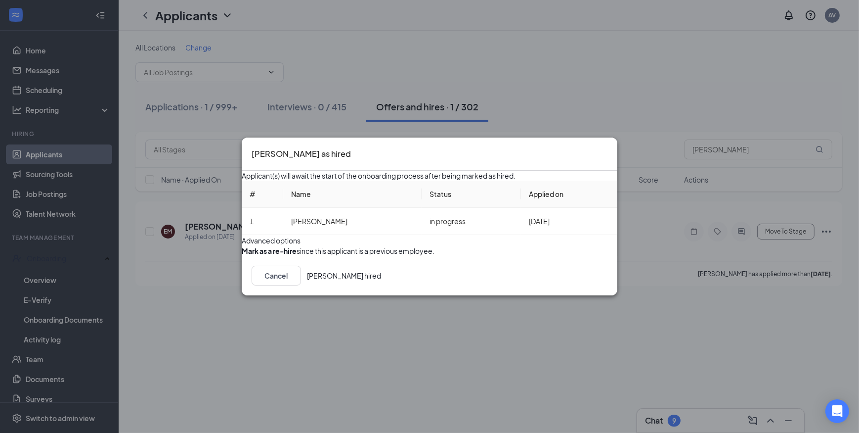
click at [242, 256] on button "button" at bounding box center [242, 251] width 0 height 10
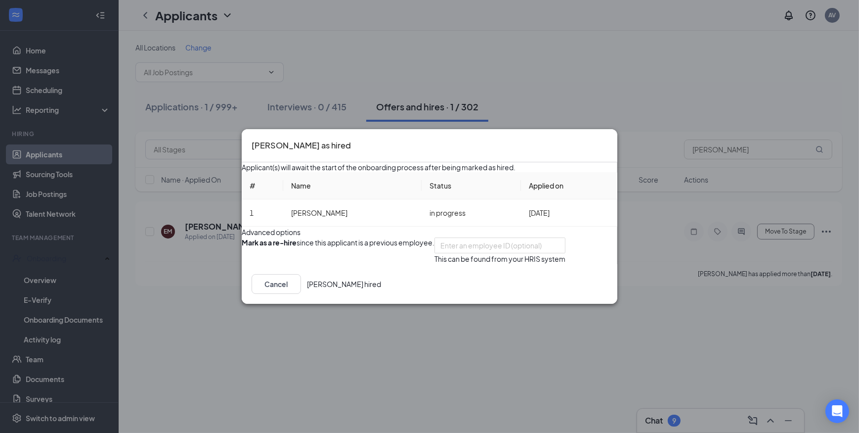
click at [381, 294] on button "[PERSON_NAME] hired" at bounding box center [344, 284] width 74 height 20
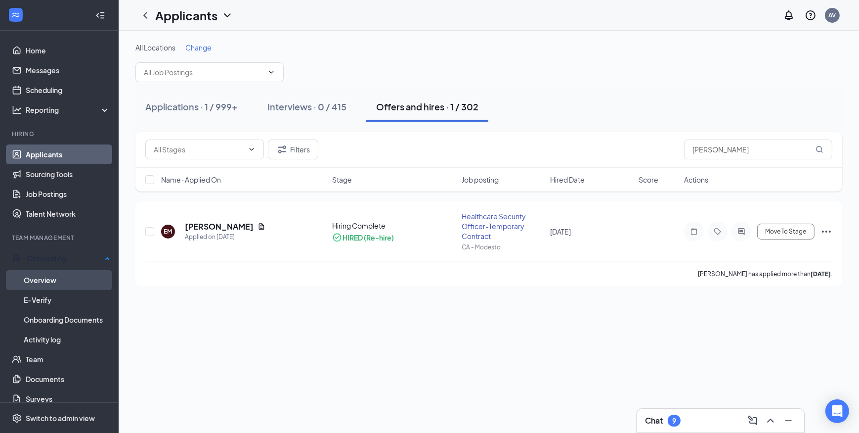
click at [48, 281] on link "Overview" at bounding box center [67, 280] width 87 height 20
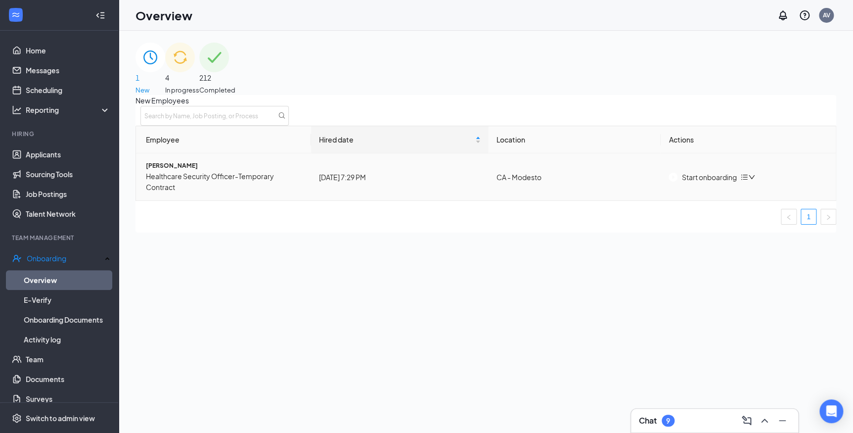
click at [725, 182] on div "Start onboarding" at bounding box center [702, 177] width 68 height 11
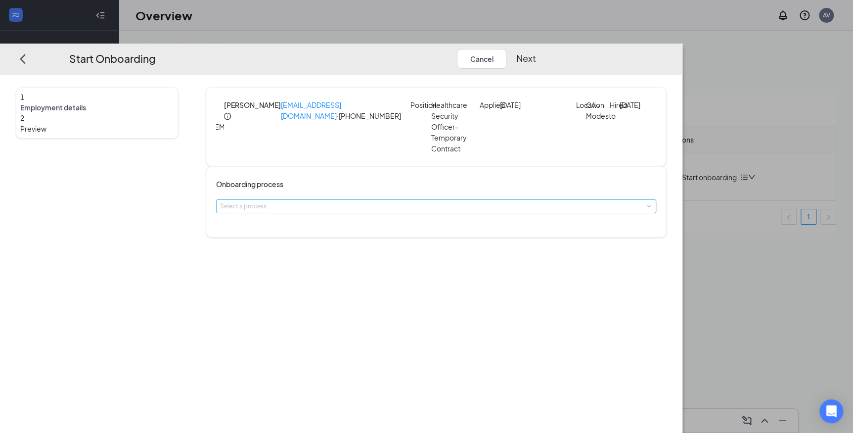
click at [394, 207] on div "Select a process" at bounding box center [434, 206] width 428 height 10
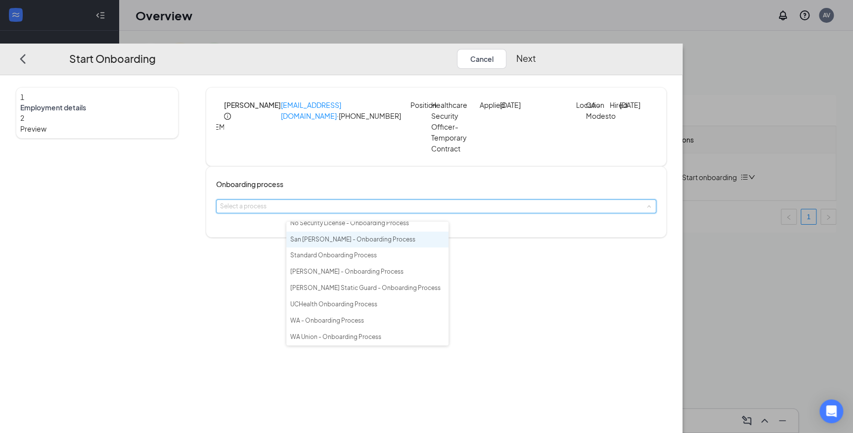
scroll to position [150, 0]
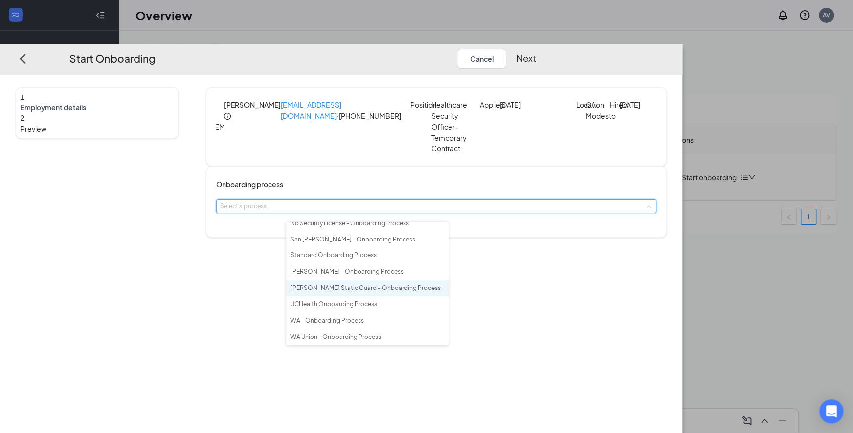
click at [361, 287] on span "[PERSON_NAME] Static Guard - Onboarding Process" at bounding box center [365, 287] width 150 height 7
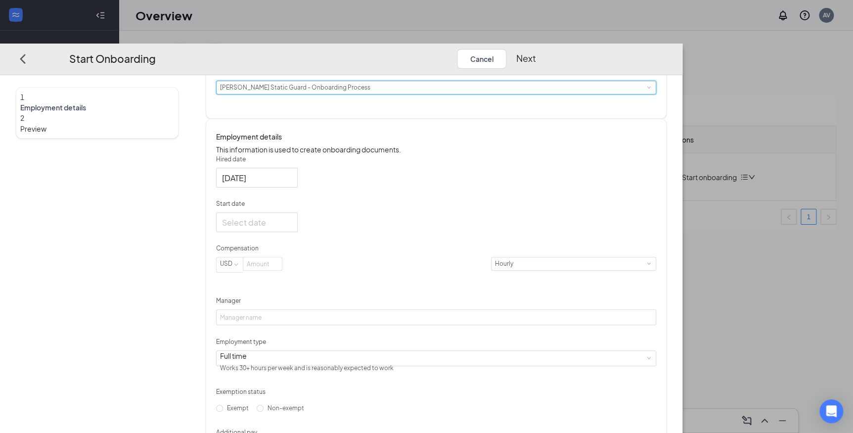
scroll to position [134, 0]
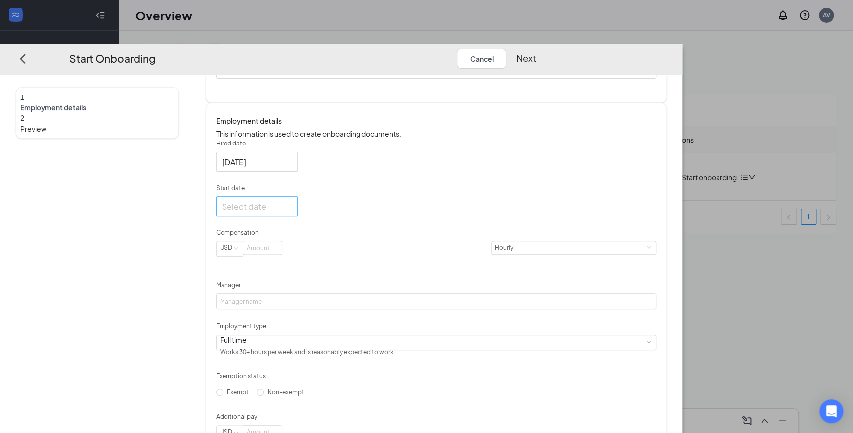
click at [292, 212] on div at bounding box center [257, 206] width 70 height 12
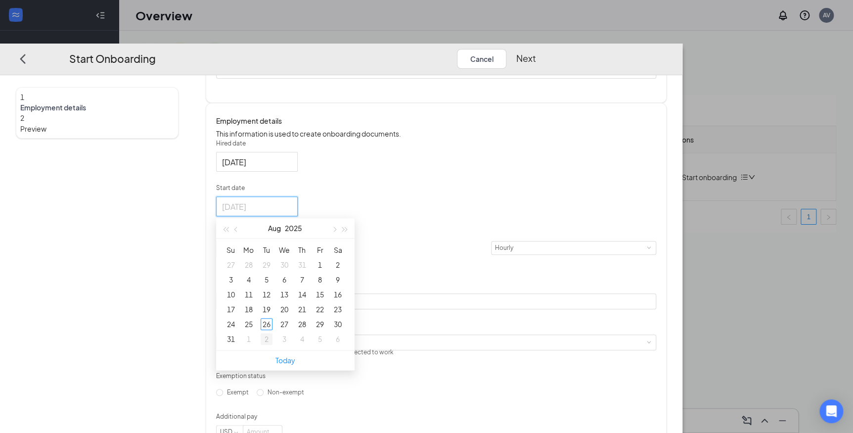
type input "[DATE]"
click at [272, 345] on div "2" at bounding box center [267, 339] width 12 height 12
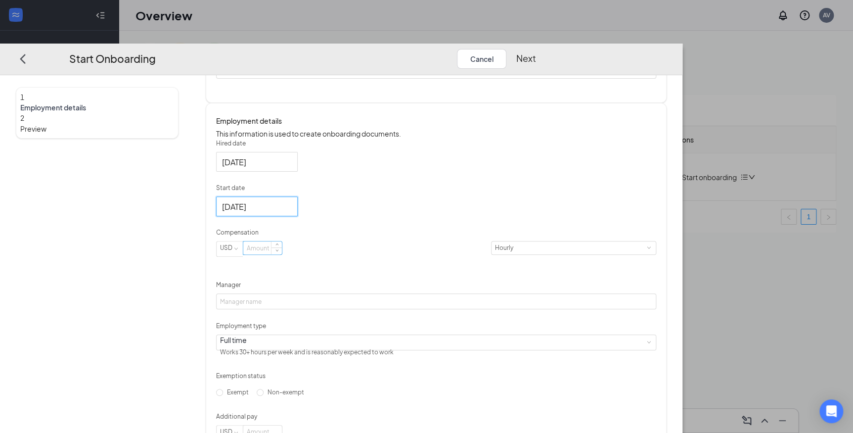
click at [282, 254] on input at bounding box center [262, 247] width 39 height 13
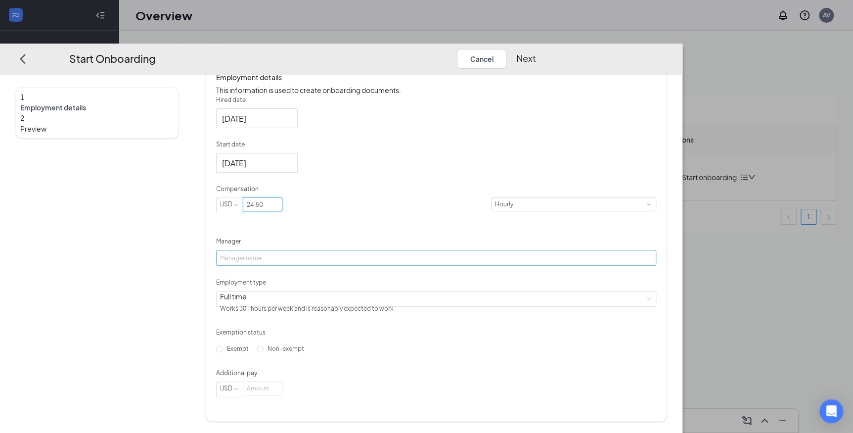
scroll to position [203, 0]
type input "24.5"
click at [339, 256] on input "Manager" at bounding box center [436, 258] width 440 height 16
type input "[PERSON_NAME]"
click at [342, 297] on div "Full time Works 30+ hours per week and is reasonably expected to work" at bounding box center [436, 298] width 432 height 15
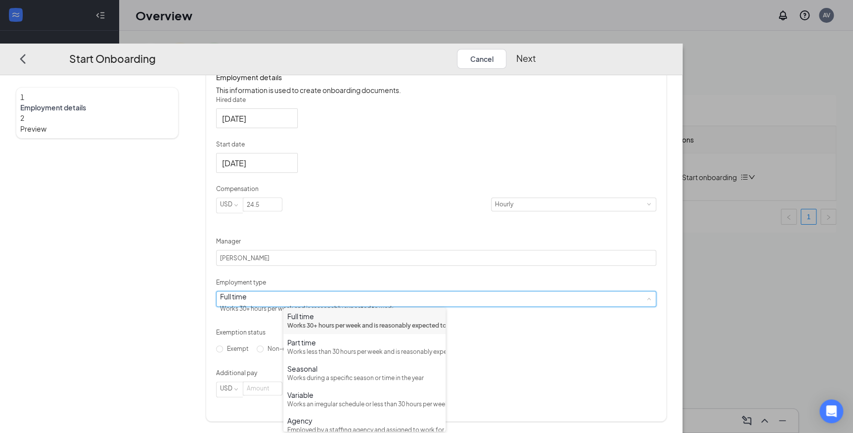
click at [339, 321] on div "Full time Works 30+ hours per week and is reasonably expected to work" at bounding box center [364, 320] width 154 height 19
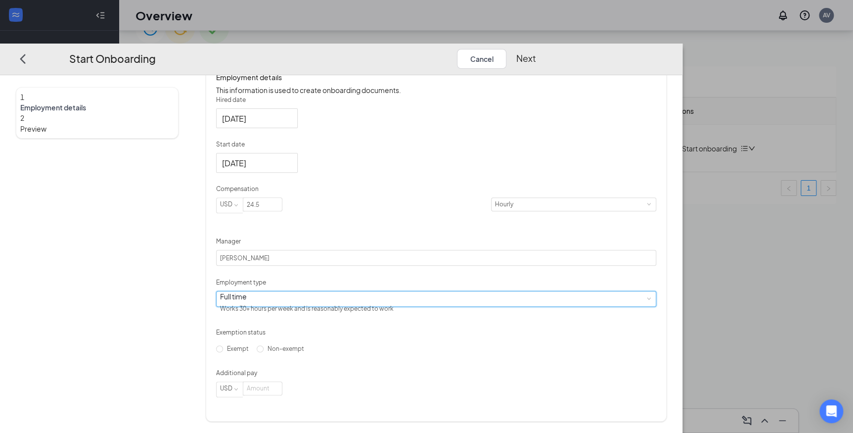
scroll to position [44, 0]
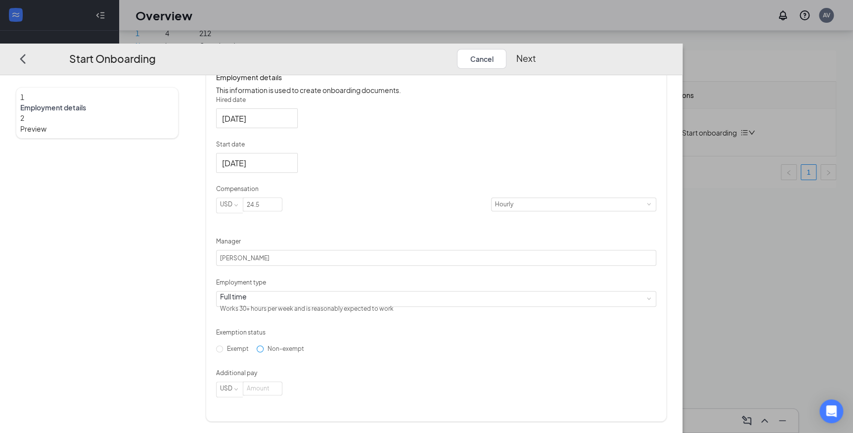
click at [293, 351] on span "Non-exempt" at bounding box center [285, 347] width 44 height 7
click at [263, 351] on input "Non-exempt" at bounding box center [260, 348] width 7 height 7
radio input "true"
click at [282, 394] on input at bounding box center [262, 387] width 39 height 13
type input "0"
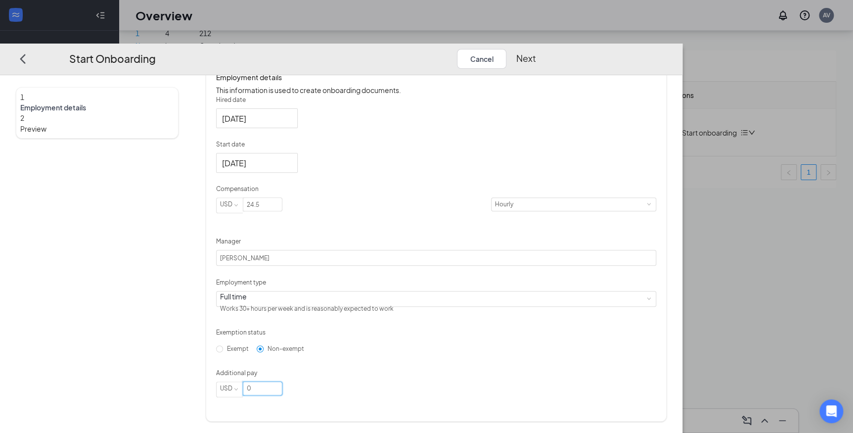
click at [556, 48] on div "Start Onboarding Cancel Next" at bounding box center [302, 58] width 506 height 20
click at [536, 48] on button "Next" at bounding box center [526, 58] width 20 height 20
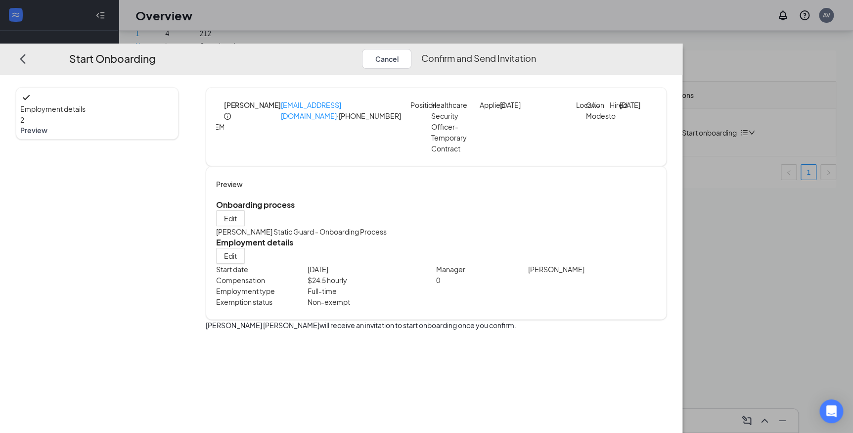
scroll to position [0, 0]
click at [536, 48] on button "Confirm and Send Invitation" at bounding box center [478, 58] width 115 height 20
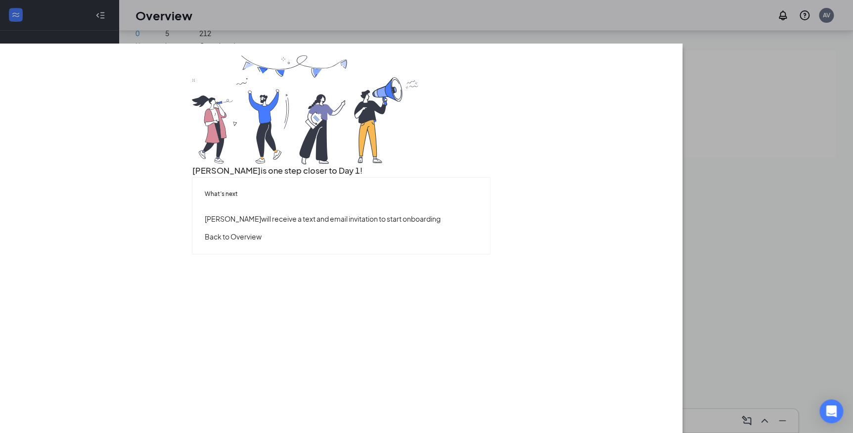
click at [420, 253] on div "What’s next [PERSON_NAME] will receive a text and email invitation to start onb…" at bounding box center [340, 215] width 297 height 76
click at [261, 241] on button "Back to Overview" at bounding box center [232, 235] width 57 height 11
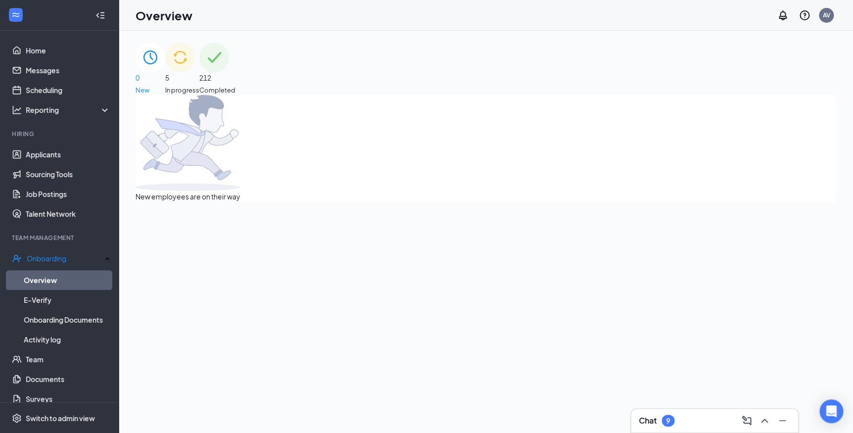
click at [199, 85] on span "In progress" at bounding box center [182, 90] width 34 height 10
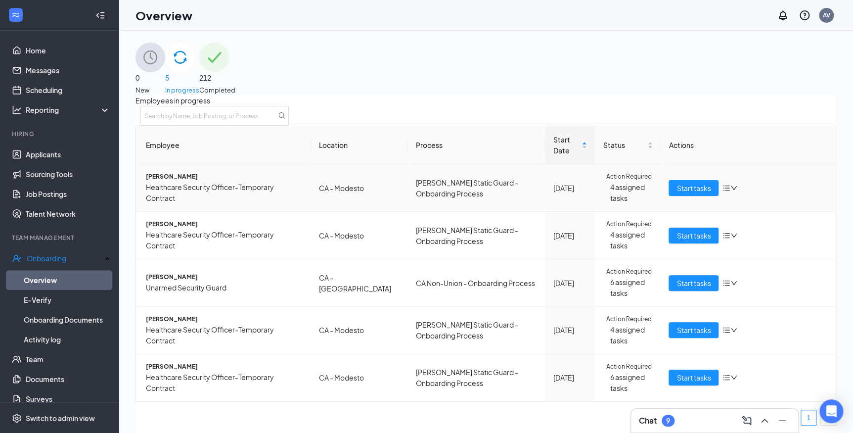
click at [186, 181] on span "[PERSON_NAME]" at bounding box center [224, 176] width 157 height 9
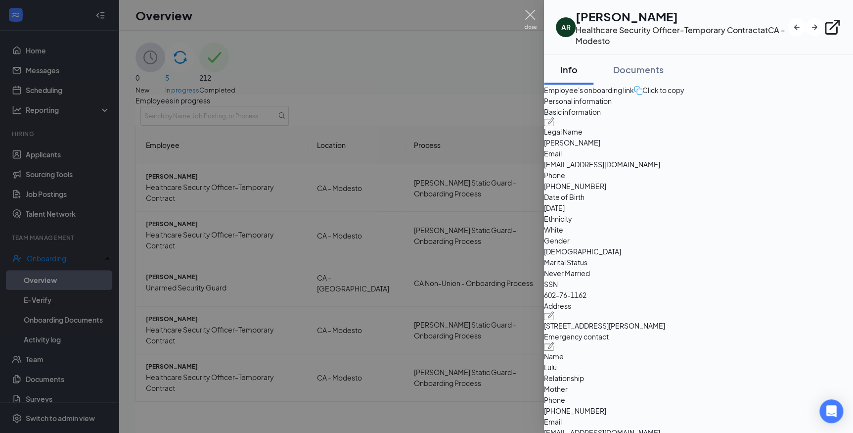
click at [529, 12] on img at bounding box center [530, 19] width 12 height 19
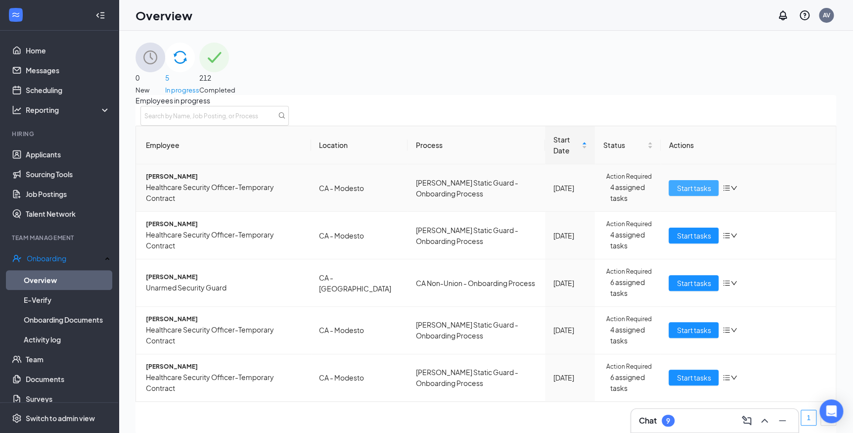
click at [676, 193] on span "Start tasks" at bounding box center [693, 187] width 34 height 11
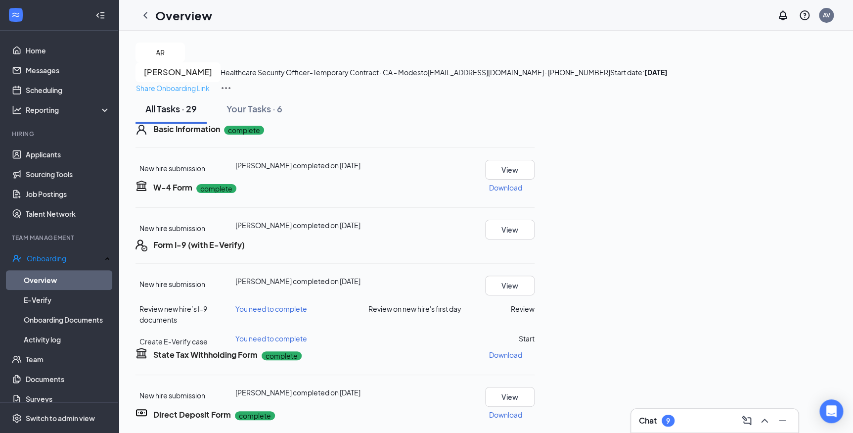
click at [210, 83] on p "Share Onboarding Link" at bounding box center [173, 88] width 74 height 11
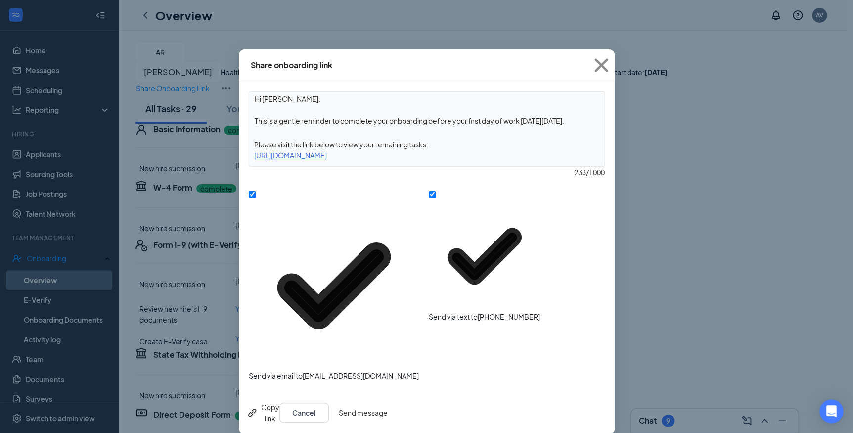
click at [388, 402] on button "Send message" at bounding box center [363, 412] width 49 height 20
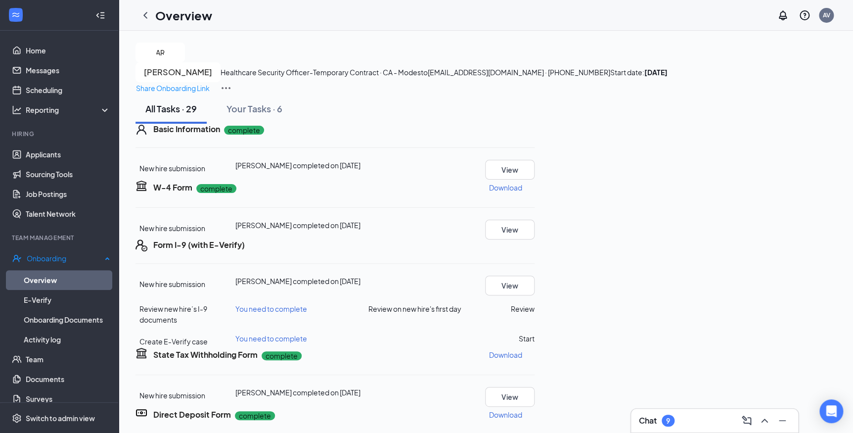
click at [44, 278] on link "Overview" at bounding box center [67, 280] width 87 height 20
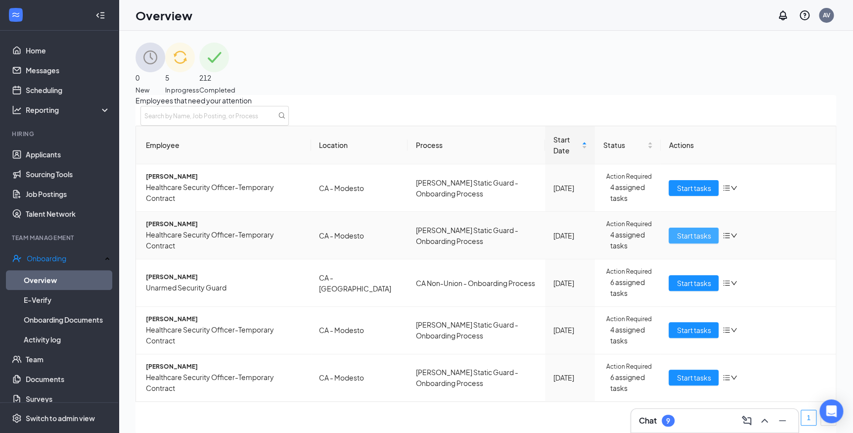
click at [668, 243] on button "Start tasks" at bounding box center [693, 235] width 50 height 16
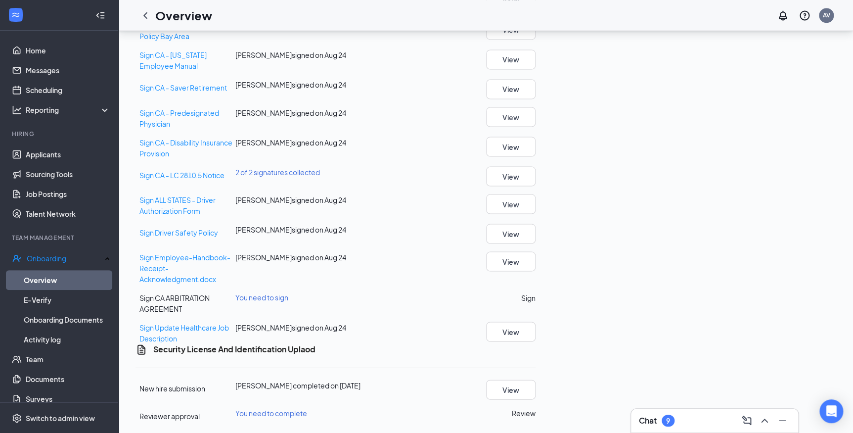
scroll to position [944, 0]
click at [535, 407] on button "Review" at bounding box center [524, 412] width 24 height 11
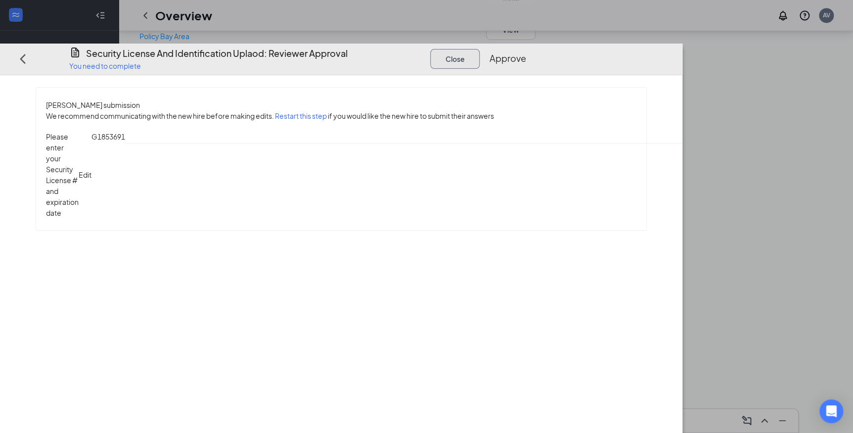
click at [479, 48] on button "Close" at bounding box center [454, 58] width 49 height 20
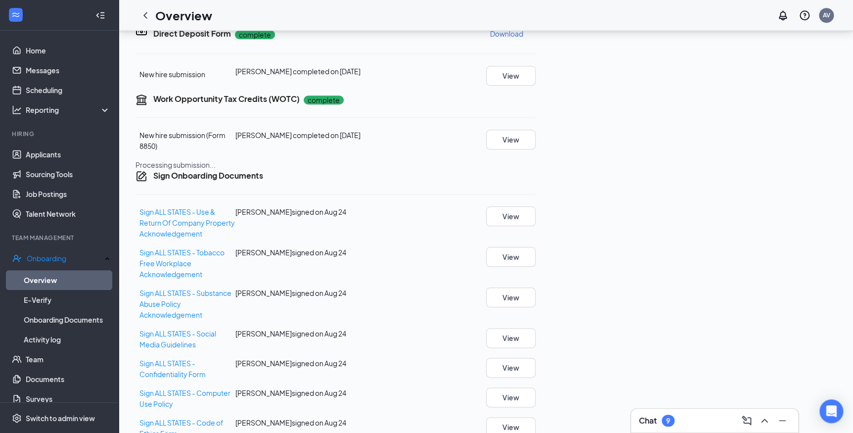
scroll to position [269, 0]
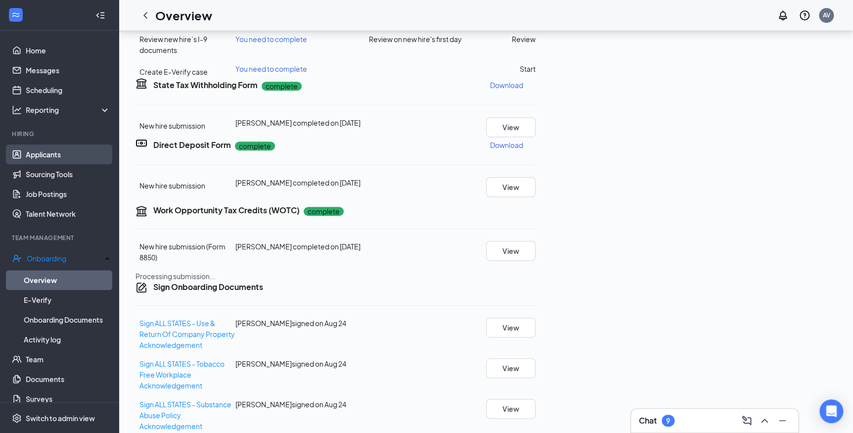
drag, startPoint x: 43, startPoint y: 152, endPoint x: 91, endPoint y: 154, distance: 48.0
click at [43, 152] on link "Applicants" at bounding box center [68, 154] width 85 height 20
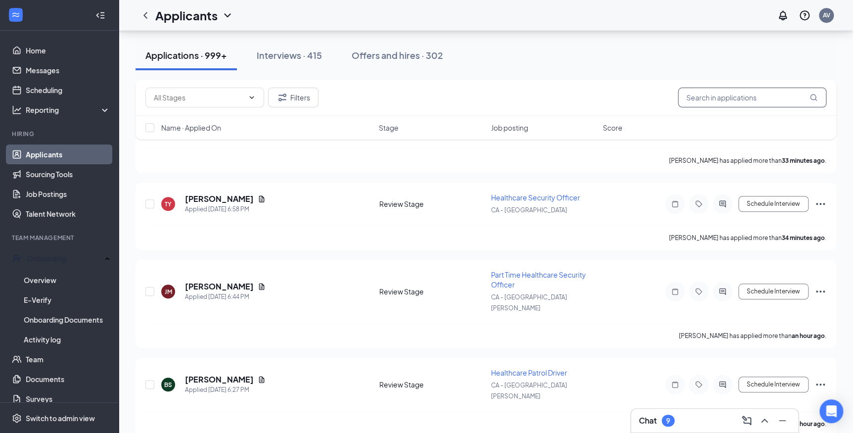
click at [701, 94] on input "text" at bounding box center [752, 97] width 148 height 20
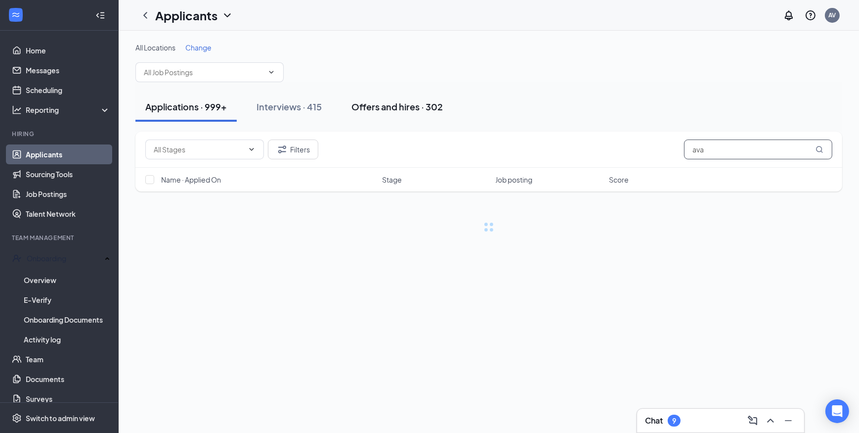
type input "ava"
click at [387, 107] on div "Offers and hires · 302" at bounding box center [396, 106] width 91 height 12
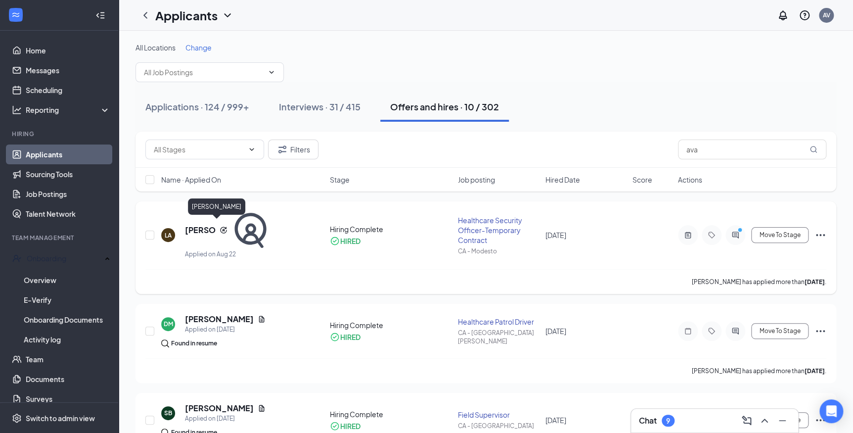
click at [216, 229] on h5 "[PERSON_NAME]" at bounding box center [200, 229] width 31 height 11
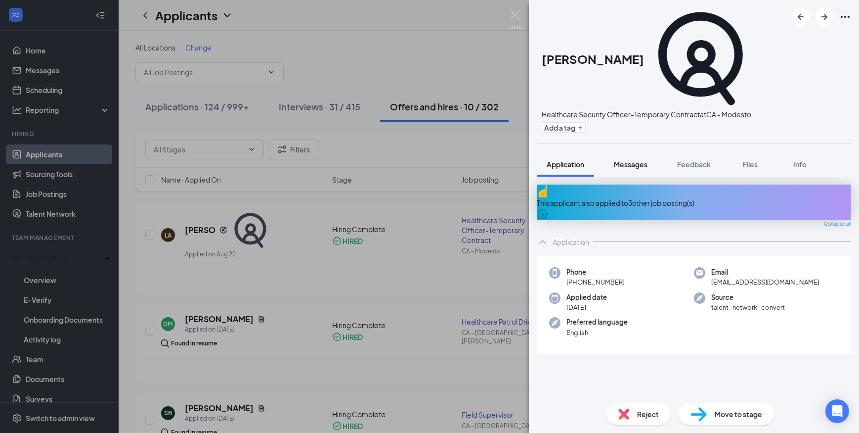
click at [635, 152] on button "Messages" at bounding box center [630, 164] width 53 height 25
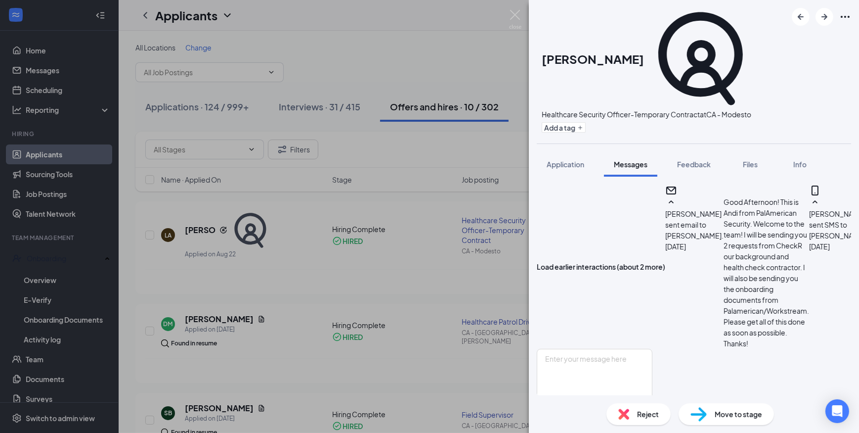
scroll to position [478, 0]
click at [639, 348] on textarea at bounding box center [595, 377] width 116 height 59
click at [652, 348] on textarea at bounding box center [595, 377] width 116 height 59
type textarea "P"
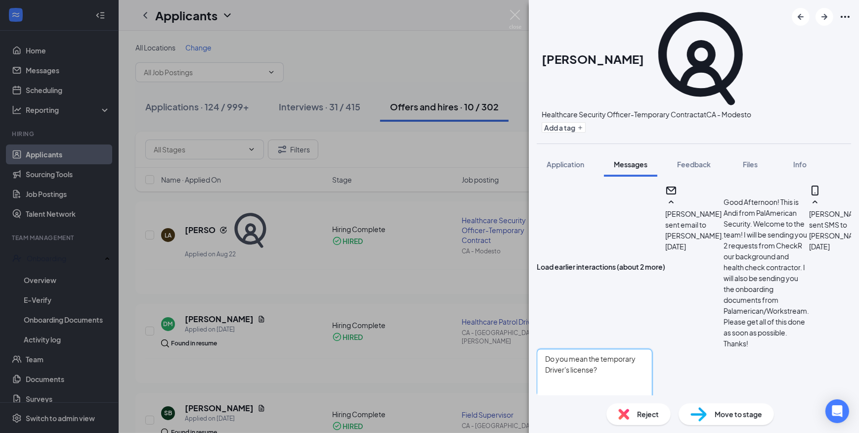
click at [652, 348] on textarea "Do you mean the temporary Driver's license?" at bounding box center [595, 377] width 116 height 59
type textarea "Do you mean the temporary Driver's license? That expired [DATE]. I need a pictu…"
click at [609, 408] on input "Email" at bounding box center [606, 411] width 6 height 6
checkbox input "true"
click at [652, 408] on button "Send" at bounding box center [643, 426] width 17 height 37
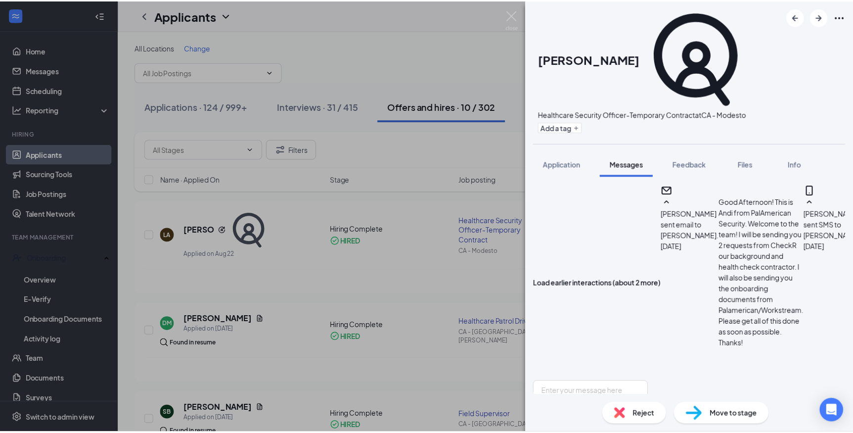
scroll to position [659, 0]
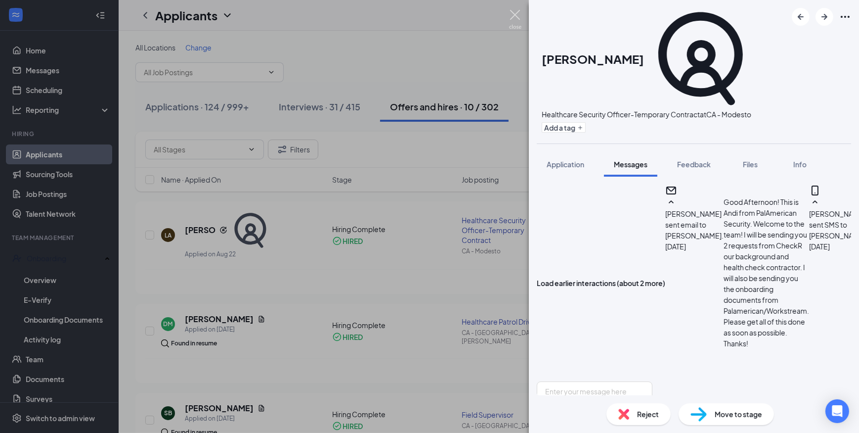
click at [514, 18] on img at bounding box center [515, 19] width 12 height 19
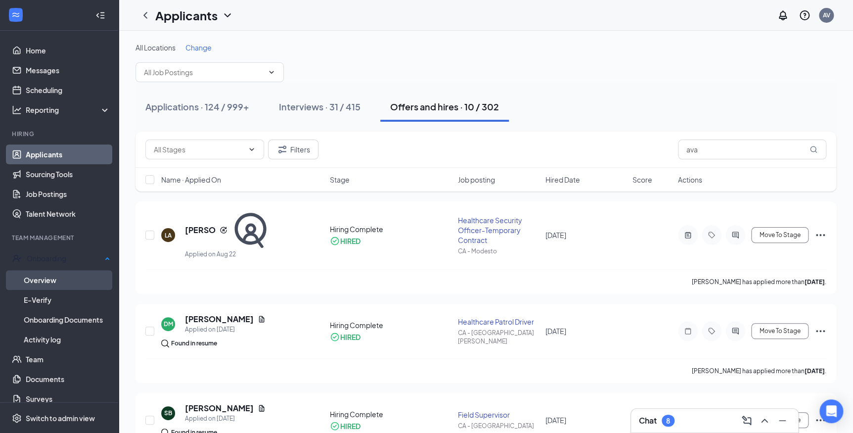
click at [49, 281] on link "Overview" at bounding box center [67, 280] width 87 height 20
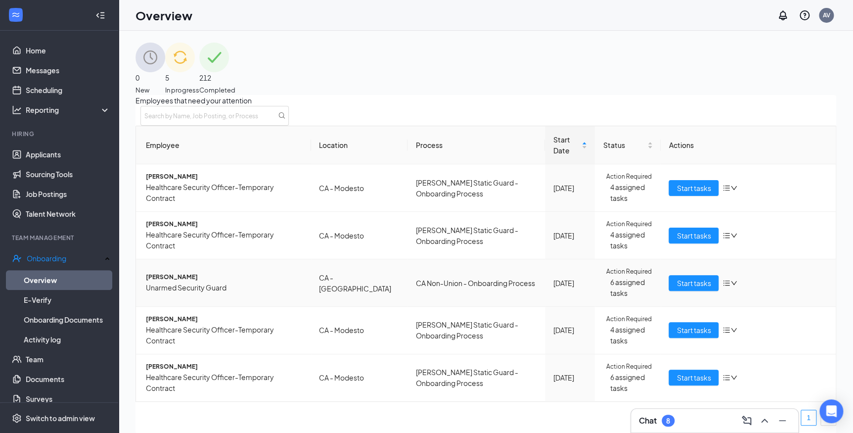
scroll to position [58, 0]
click at [677, 277] on span "Start tasks" at bounding box center [693, 282] width 34 height 11
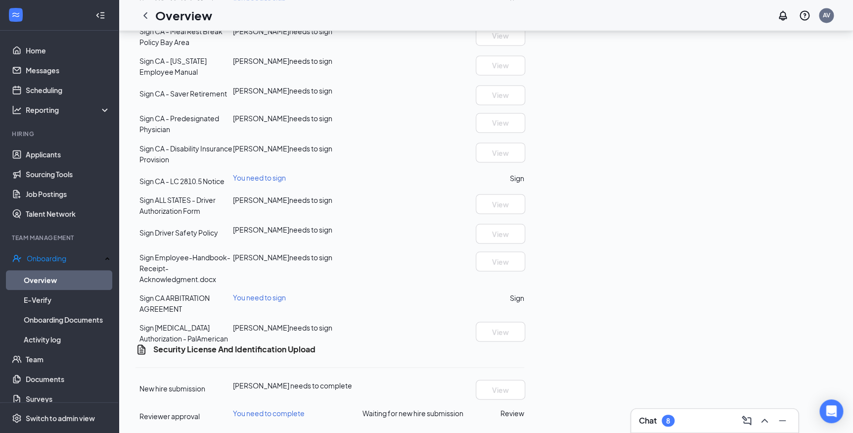
scroll to position [908, 0]
click at [524, 172] on button "Sign" at bounding box center [517, 177] width 14 height 11
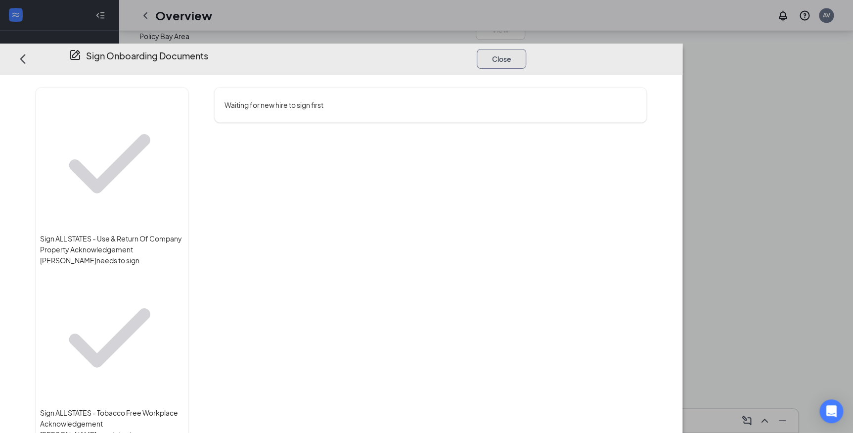
click at [526, 48] on button "Close" at bounding box center [501, 58] width 49 height 20
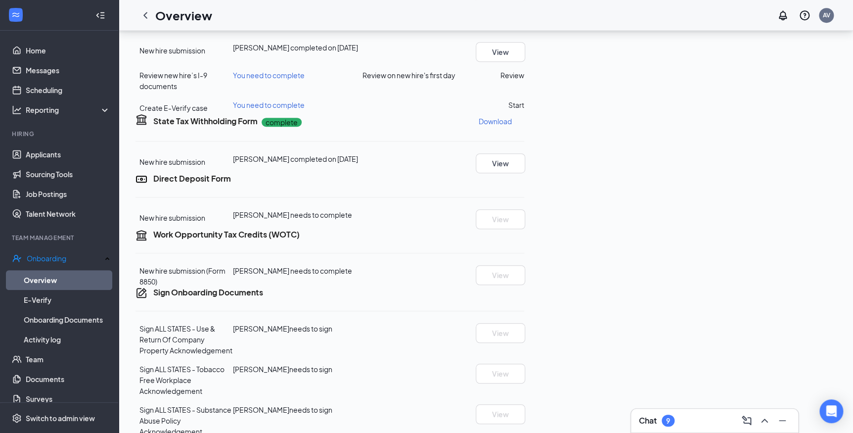
scroll to position [0, 0]
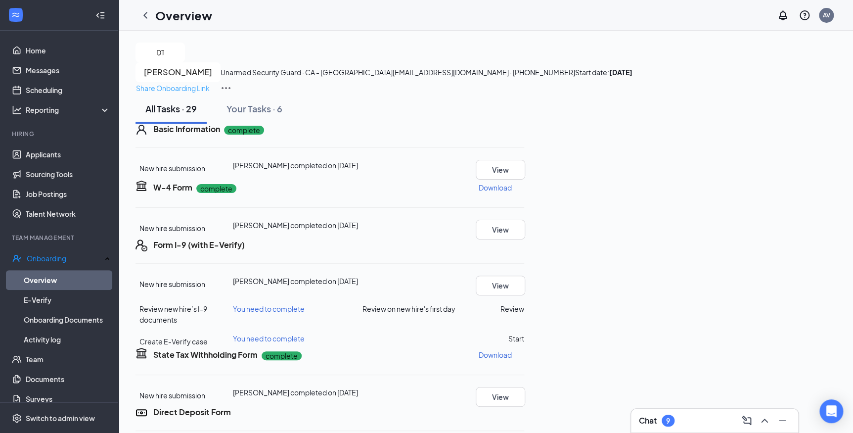
click at [210, 83] on p "Share Onboarding Link" at bounding box center [173, 88] width 74 height 11
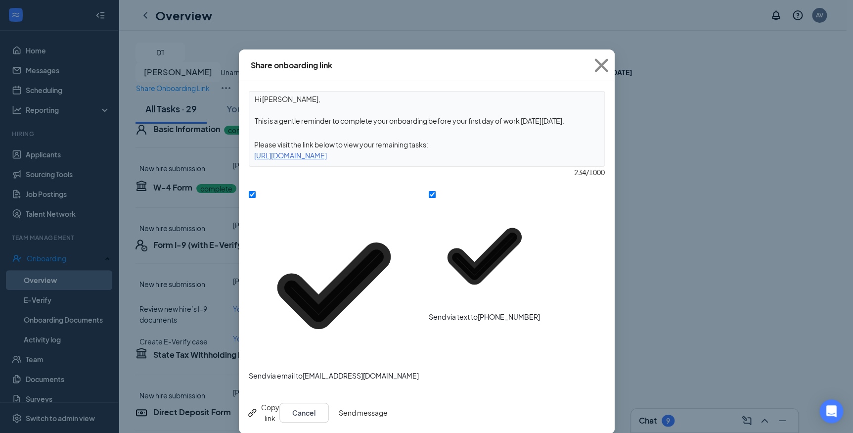
click at [388, 402] on button "Send message" at bounding box center [363, 412] width 49 height 20
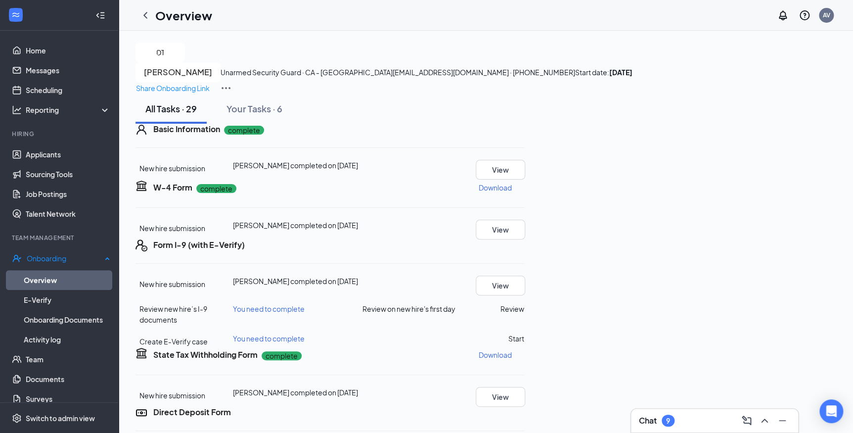
drag, startPoint x: 46, startPoint y: 280, endPoint x: 83, endPoint y: 278, distance: 36.1
click at [46, 280] on link "Overview" at bounding box center [67, 280] width 87 height 20
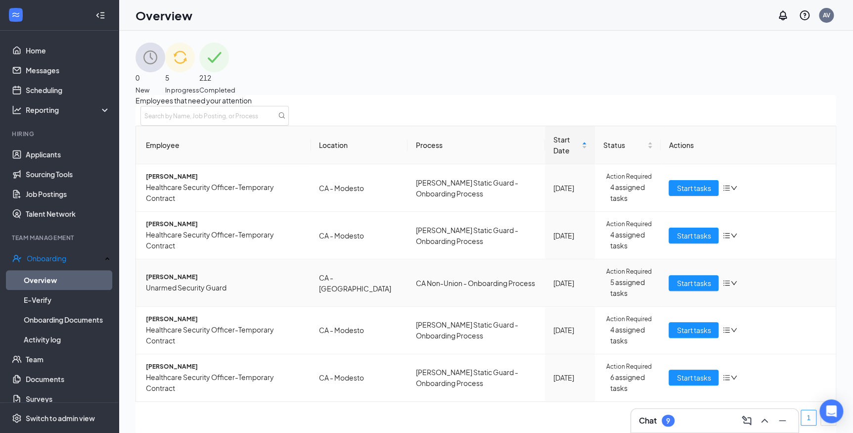
scroll to position [58, 0]
click at [186, 366] on span "[PERSON_NAME]" at bounding box center [224, 366] width 157 height 9
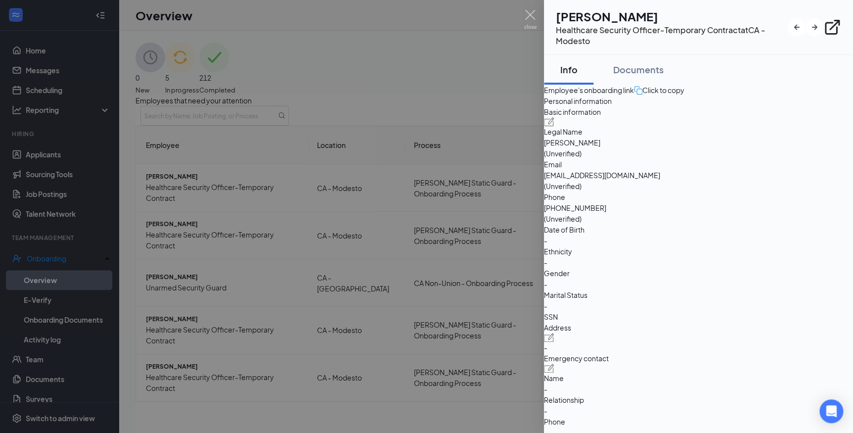
click at [525, 6] on div at bounding box center [426, 216] width 853 height 433
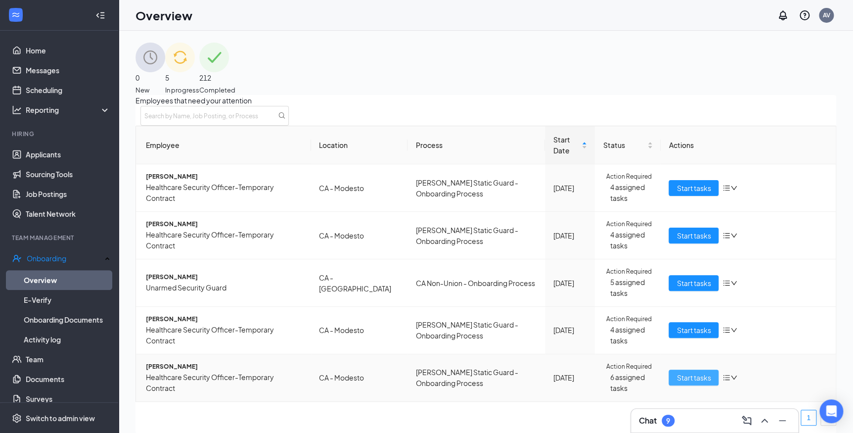
click at [687, 374] on span "Start tasks" at bounding box center [693, 377] width 34 height 11
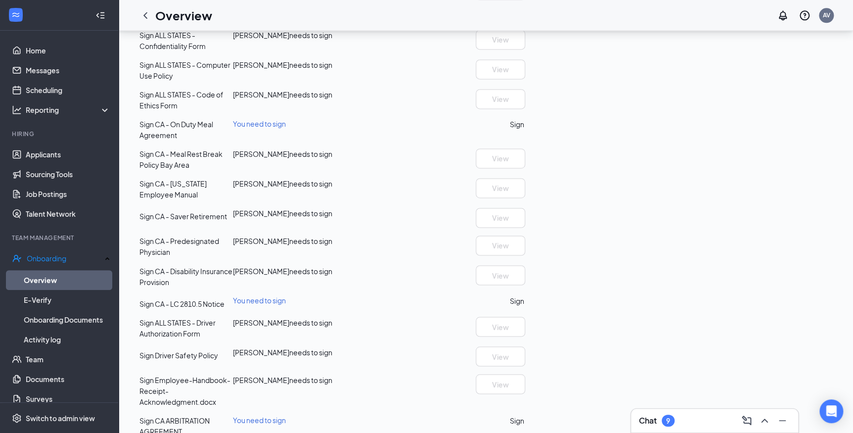
scroll to position [764, 0]
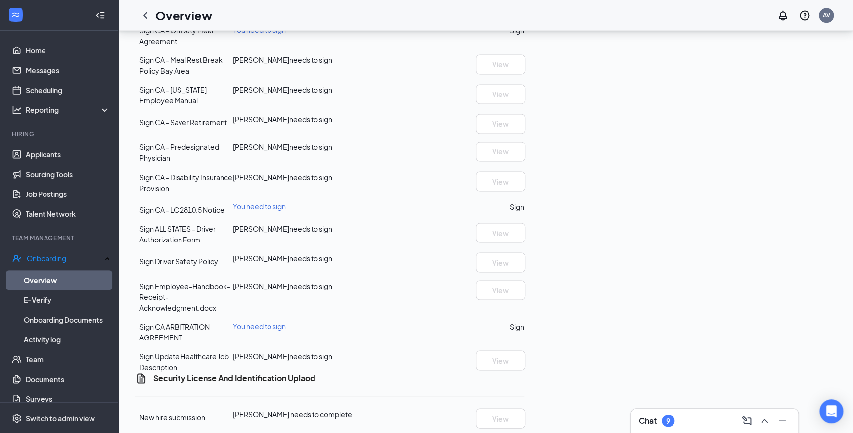
click at [524, 36] on button "Sign" at bounding box center [517, 30] width 14 height 11
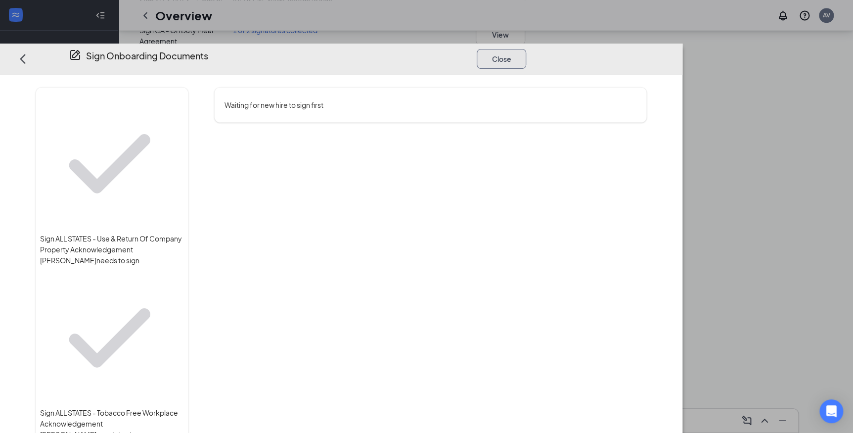
click at [526, 48] on button "Close" at bounding box center [501, 58] width 49 height 20
